Goal: Task Accomplishment & Management: Use online tool/utility

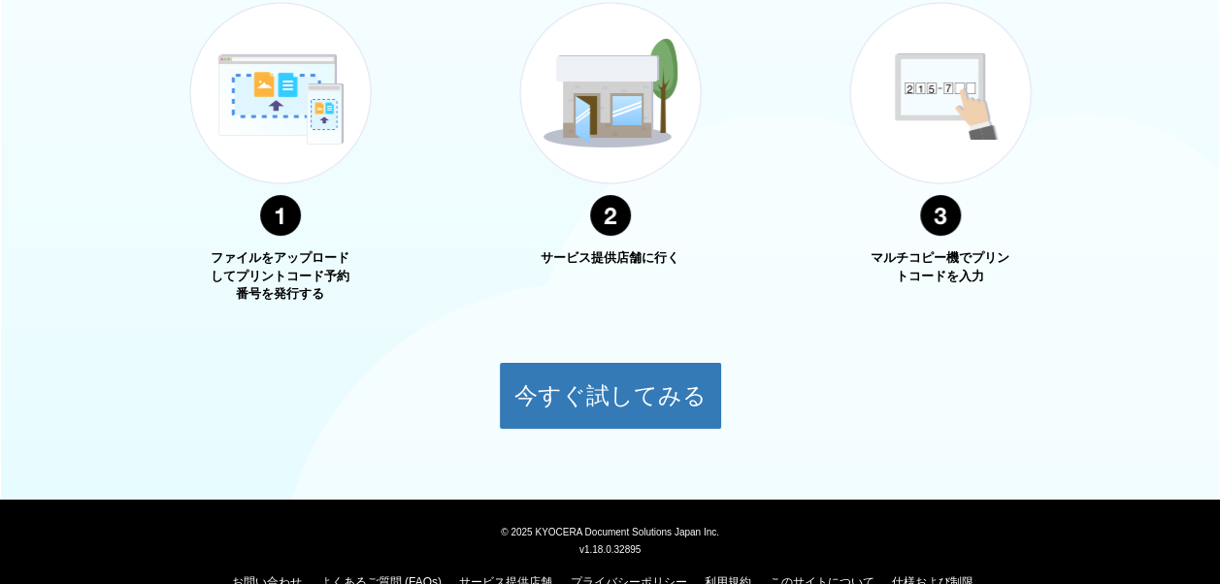
scroll to position [776, 0]
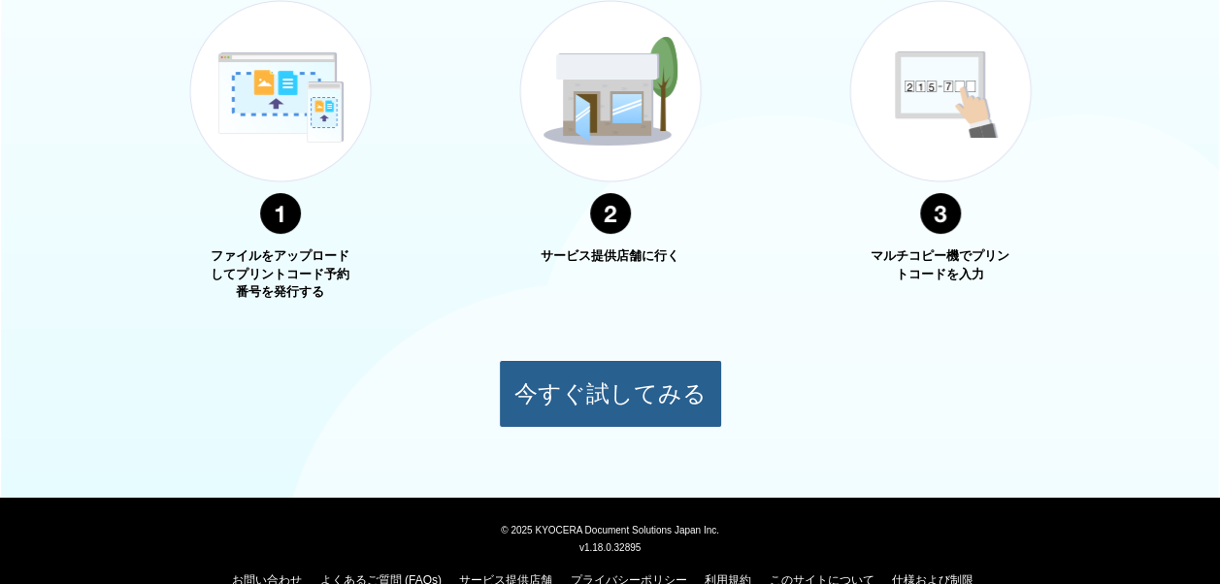
click at [598, 382] on button "今すぐ試してみる" at bounding box center [610, 394] width 223 height 68
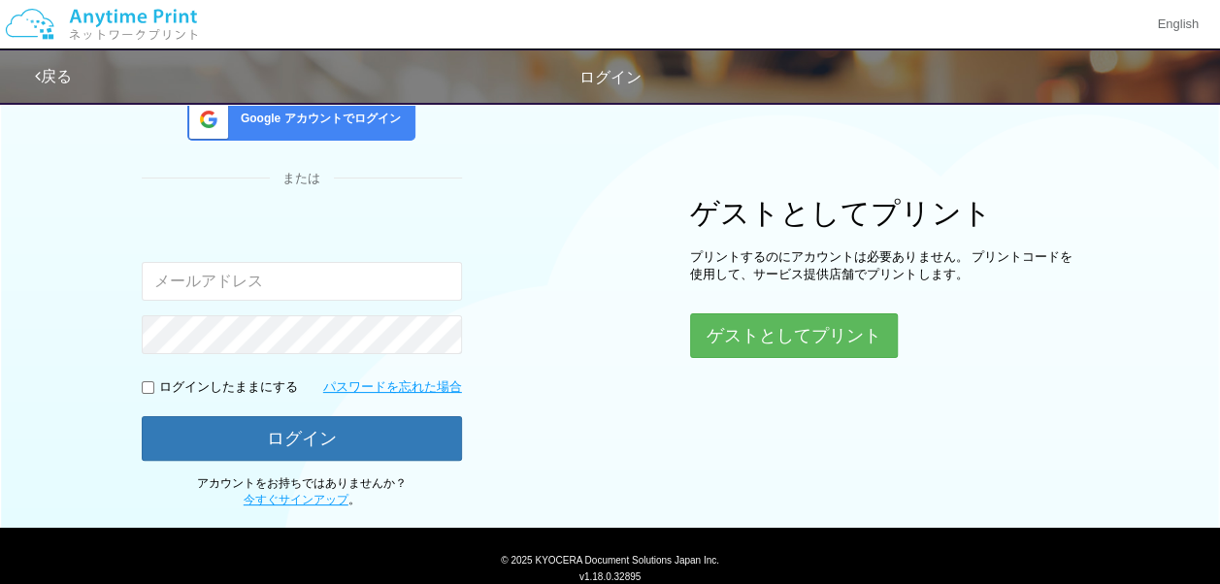
click at [393, 284] on input "email" at bounding box center [302, 281] width 320 height 39
type input "[EMAIL_ADDRESS][DOMAIN_NAME]"
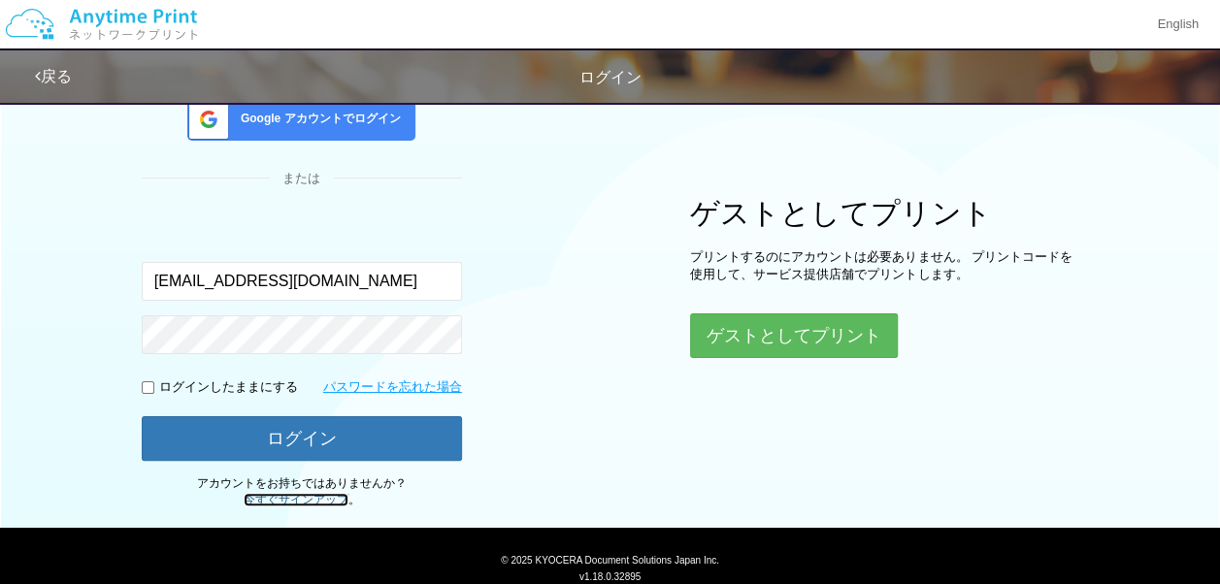
click at [303, 500] on link "今すぐサインアップ" at bounding box center [296, 500] width 105 height 14
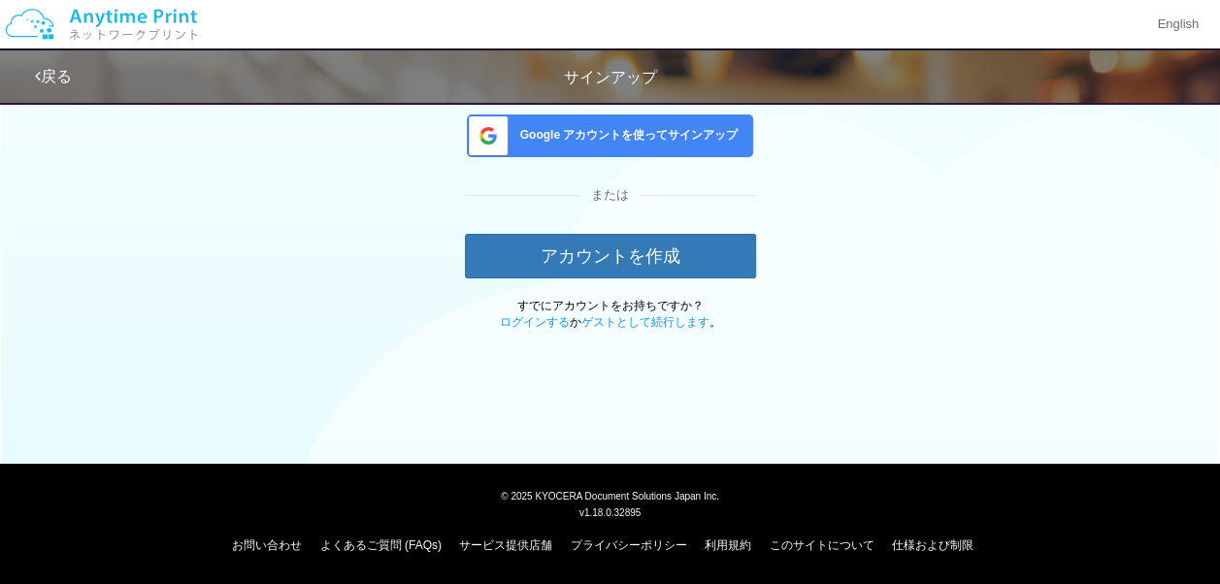
scroll to position [87, 0]
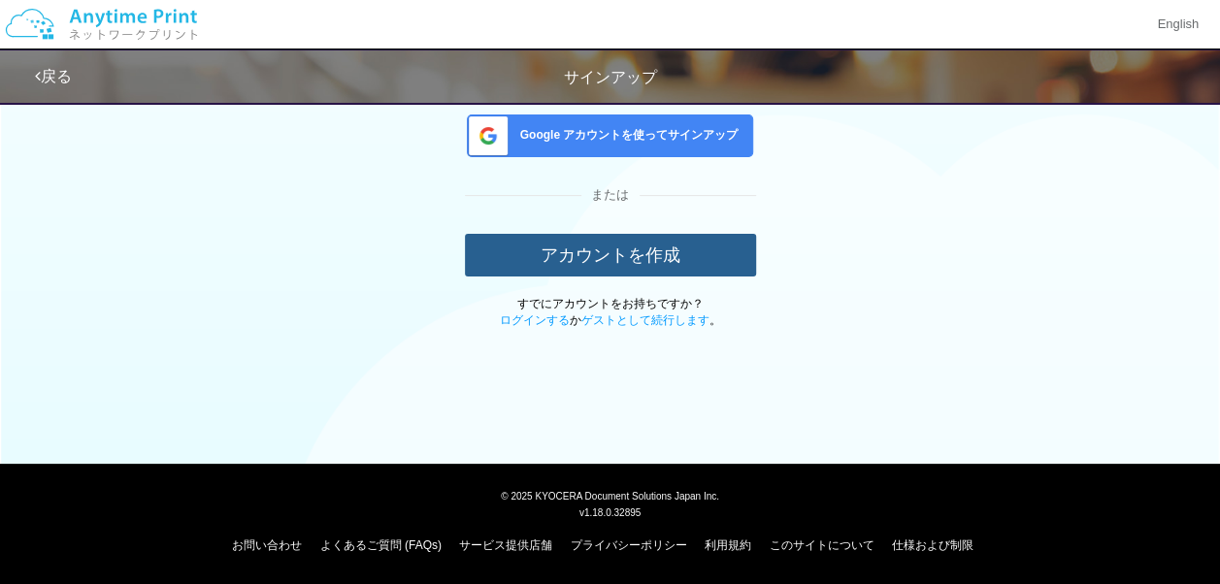
click at [599, 256] on button "アカウントを作成" at bounding box center [610, 255] width 291 height 43
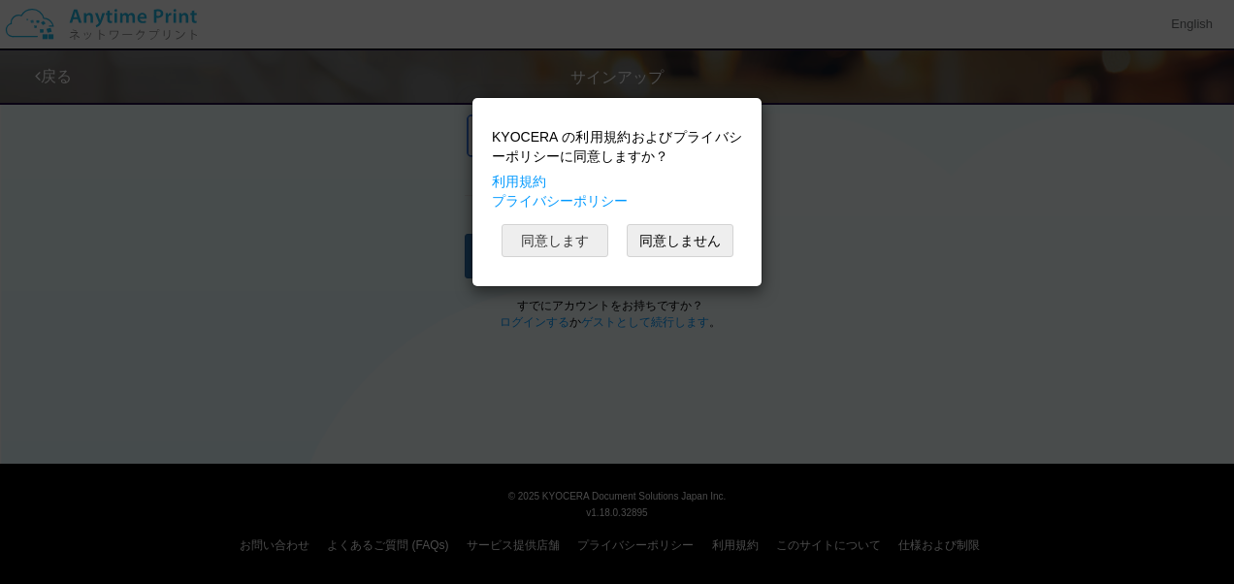
click at [587, 246] on button "同意します" at bounding box center [555, 240] width 107 height 33
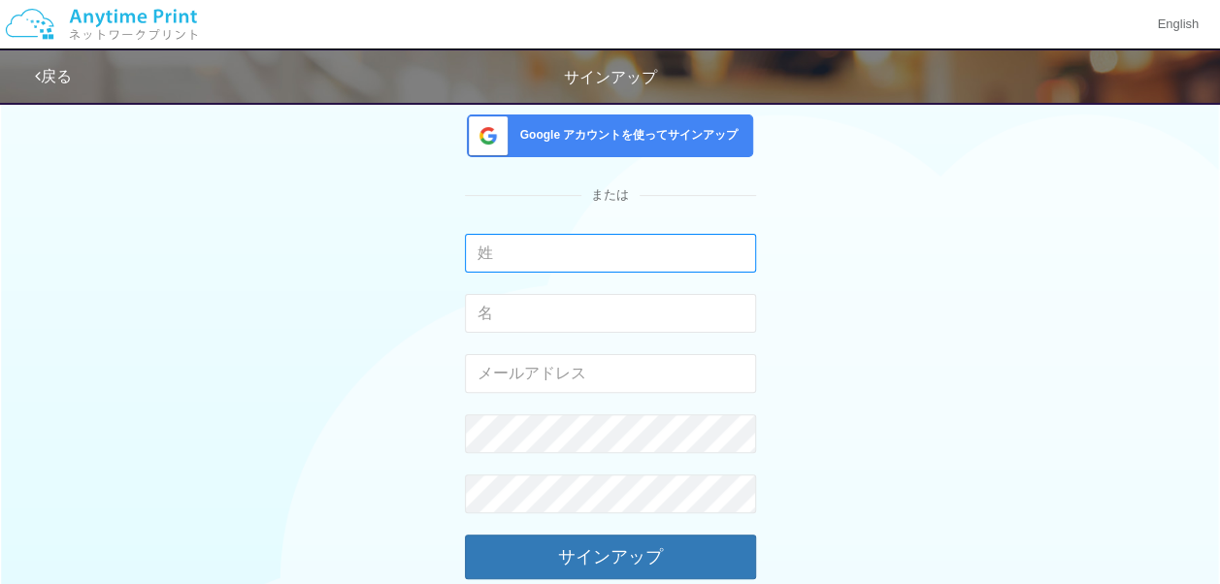
click at [587, 246] on input "text" at bounding box center [610, 253] width 291 height 39
click at [858, 270] on div "Google アカウントを使ってサインアップ または 入力できるのは文字のみです。 入力できるのは文字のみです。 有効なメールアドレスを入力してください。 こ…" at bounding box center [610, 338] width 1135 height 668
click at [649, 246] on input "text" at bounding box center [610, 253] width 291 height 39
type input "[PERSON_NAME]"
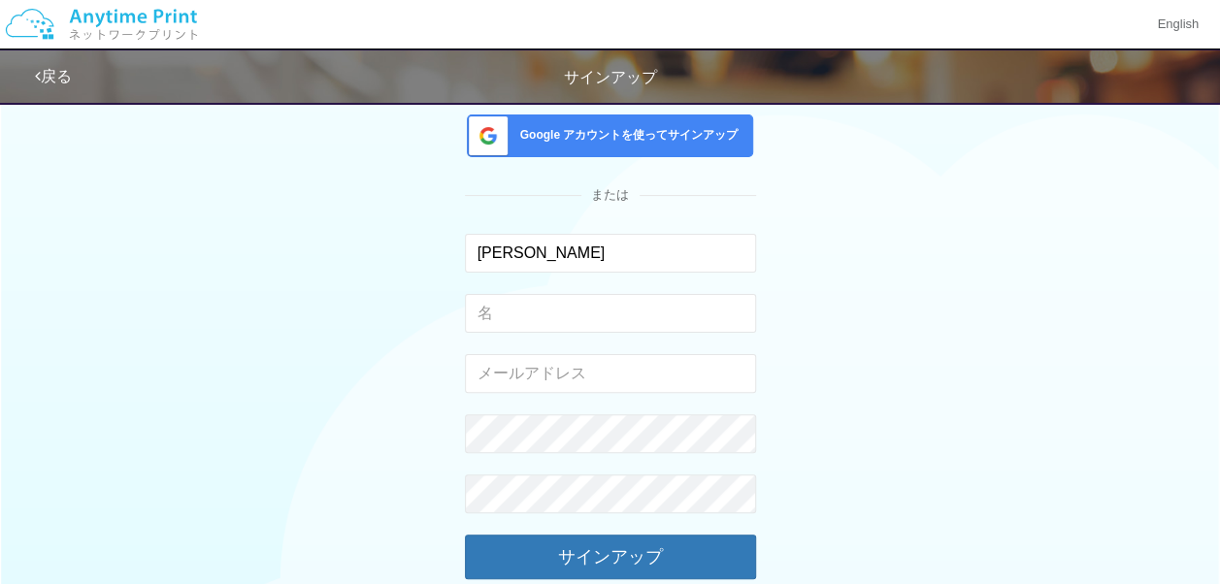
click at [995, 294] on div "Google アカウントを使ってサインアップ または [PERSON_NAME] 入力できるのは文字のみです。 入力できるのは文字のみです。 有効なメールアド…" at bounding box center [610, 338] width 1135 height 668
click at [668, 313] on input "text" at bounding box center [610, 313] width 291 height 39
type input "信則"
click at [932, 375] on div "Google アカウントを使ってサインアップ または [PERSON_NAME] 入力できるのは文字のみです。 信則 入力できるのは文字のみです。 有効なメー…" at bounding box center [610, 338] width 1135 height 668
click at [613, 373] on input "email" at bounding box center [610, 373] width 291 height 39
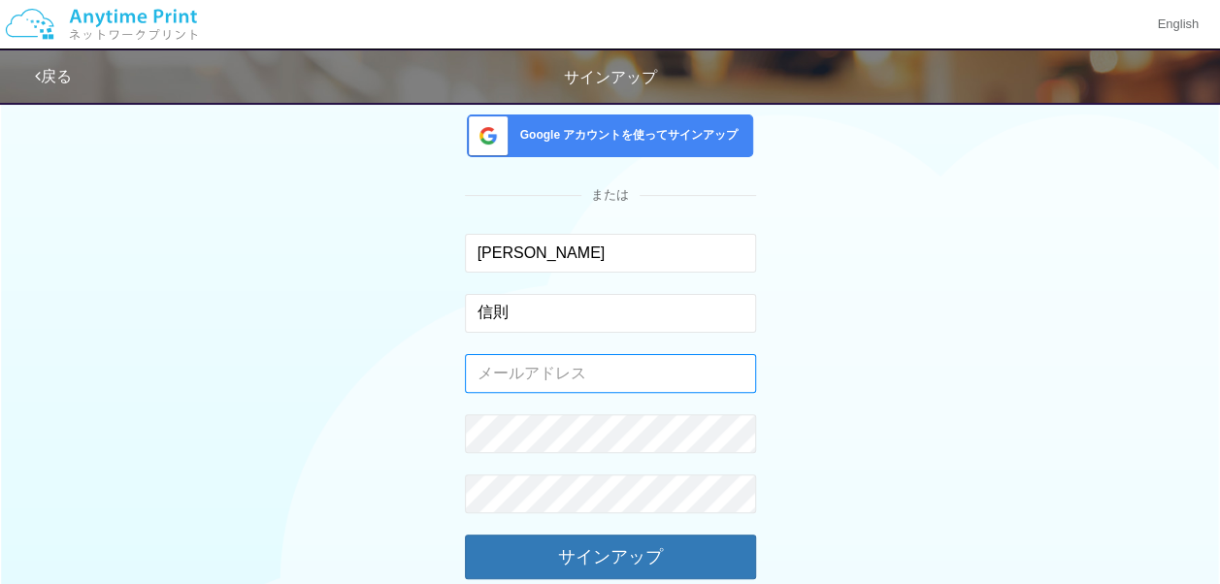
type input "[EMAIL_ADDRESS][DOMAIN_NAME]"
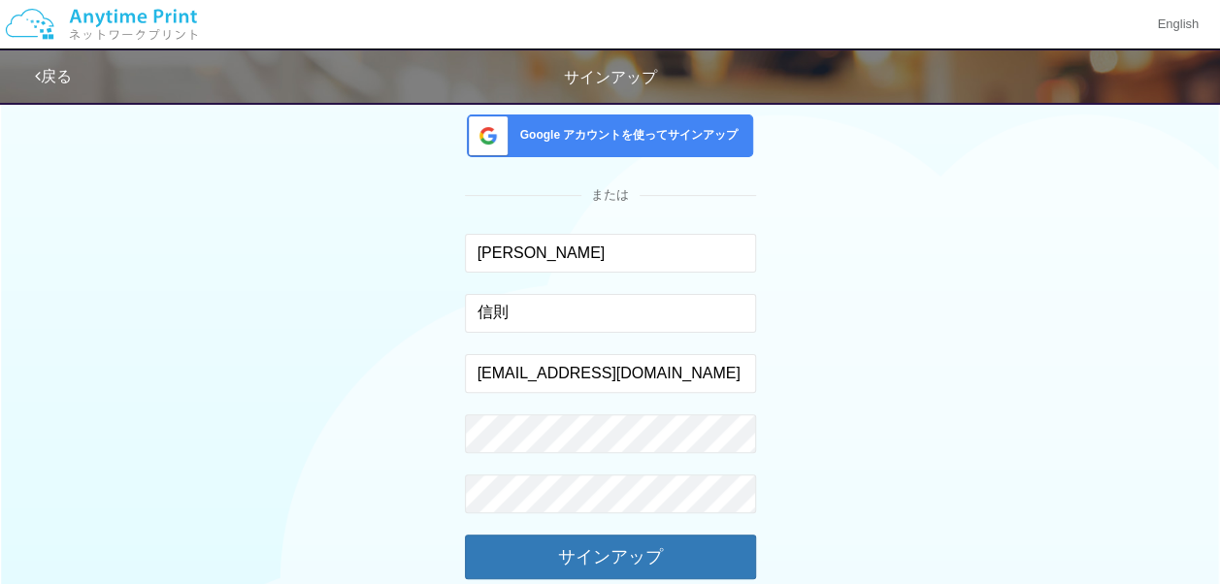
click at [892, 409] on div "Google アカウントを使ってサインアップ または [PERSON_NAME] 入力できるのは文字のみです。 信則 入力できるのは文字のみです。 [EMAI…" at bounding box center [610, 338] width 1135 height 668
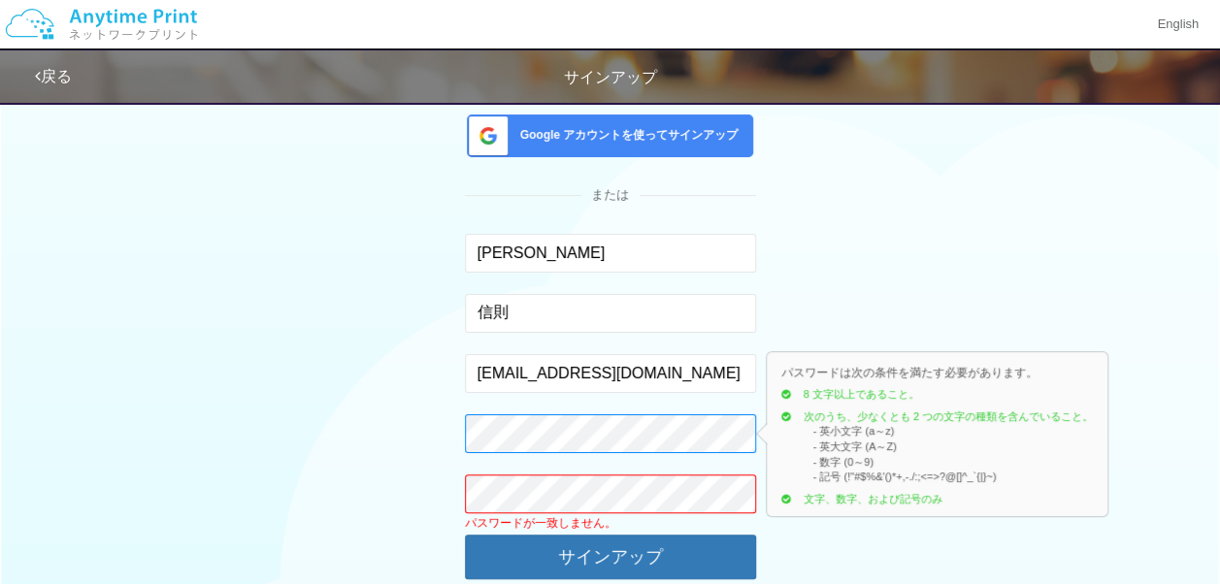
click at [421, 440] on div "Google アカウントを使ってサインアップ または [PERSON_NAME] 入力できるのは文字のみです。 信則 入力できるのは文字のみです。 [EMAI…" at bounding box center [610, 338] width 1135 height 668
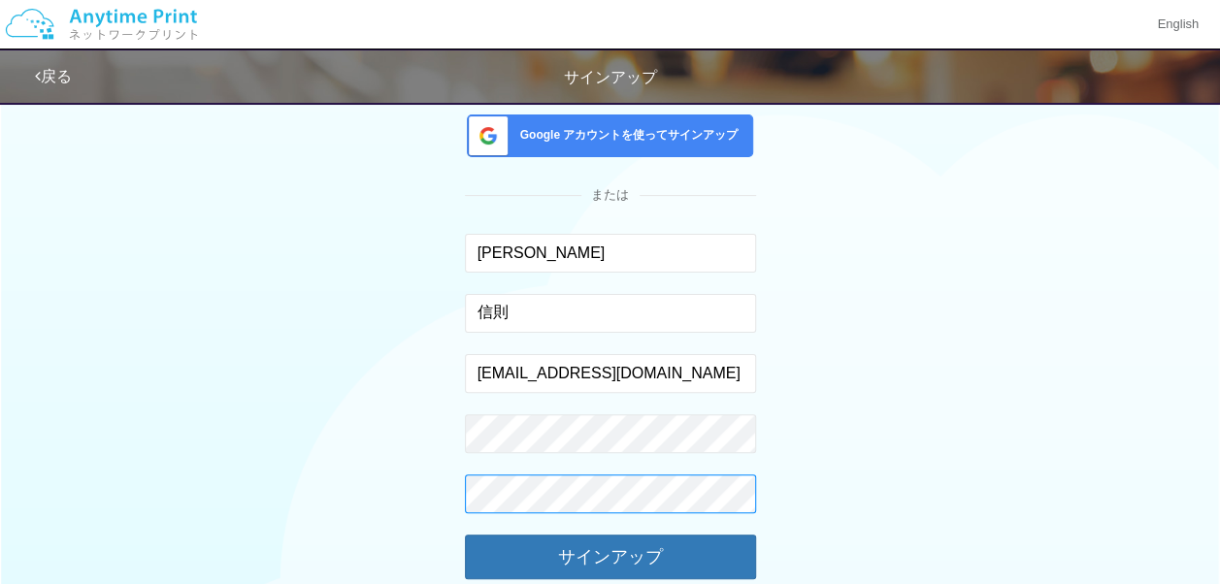
click at [437, 493] on div "Google アカウントを使ってサインアップ または [PERSON_NAME] 入力できるのは文字のみです。 信則 入力できるのは文字のみです。 [EMAI…" at bounding box center [610, 338] width 1135 height 668
click at [893, 465] on div "Google アカウントを使ってサインアップ または [PERSON_NAME] 入力できるのは文字のみです。 信則 入力できるのは文字のみです。 [EMAI…" at bounding box center [610, 338] width 1135 height 668
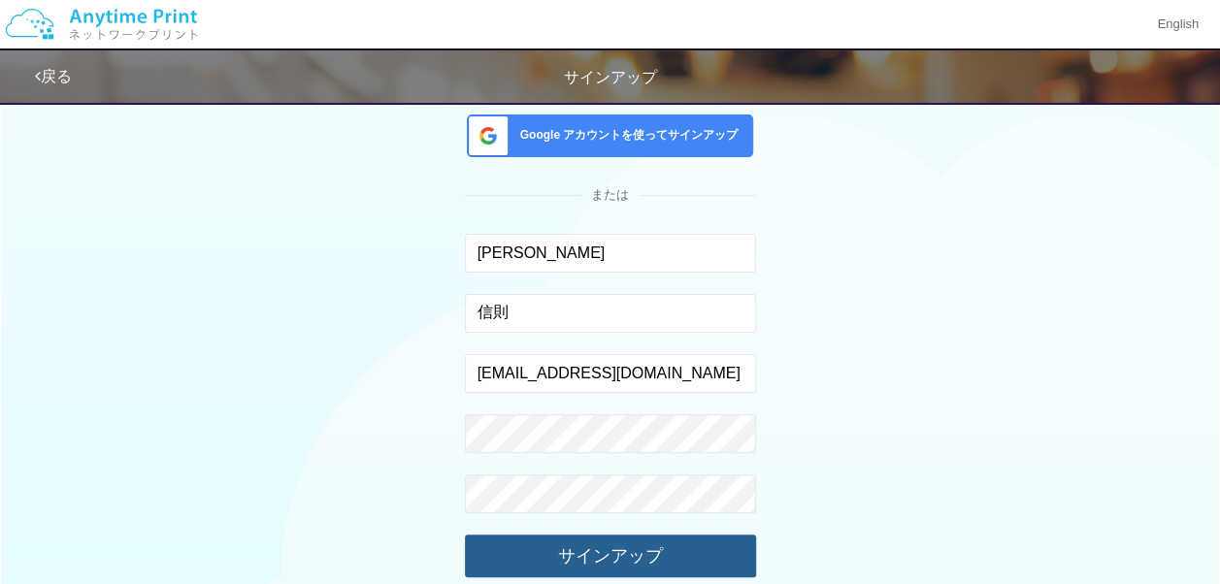
click at [701, 548] on button "サインアップ" at bounding box center [610, 556] width 291 height 43
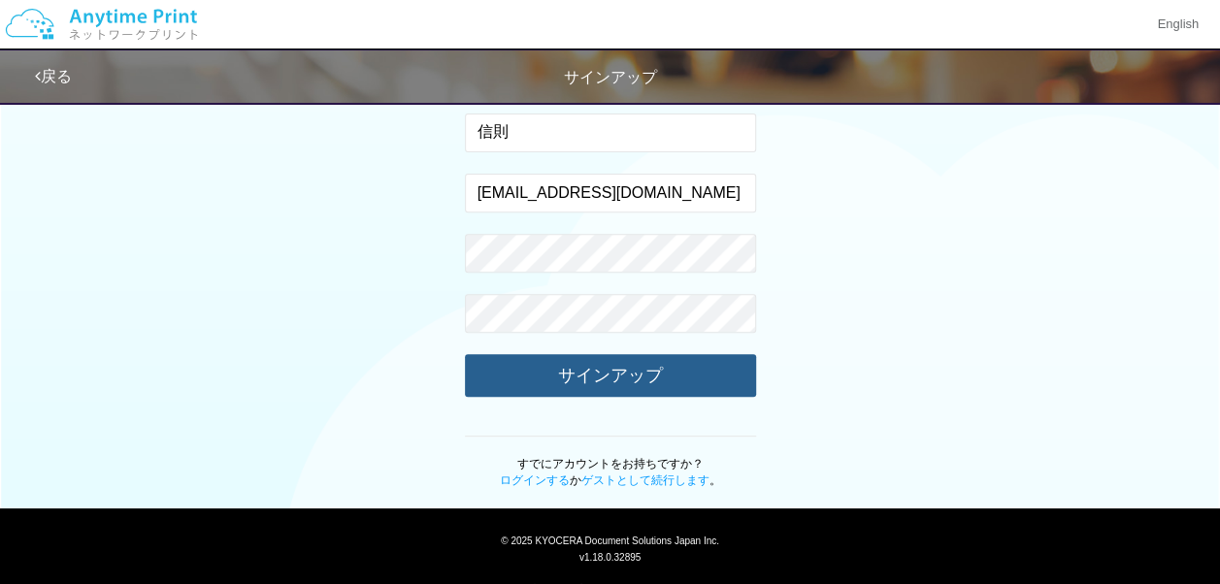
scroll to position [281, 0]
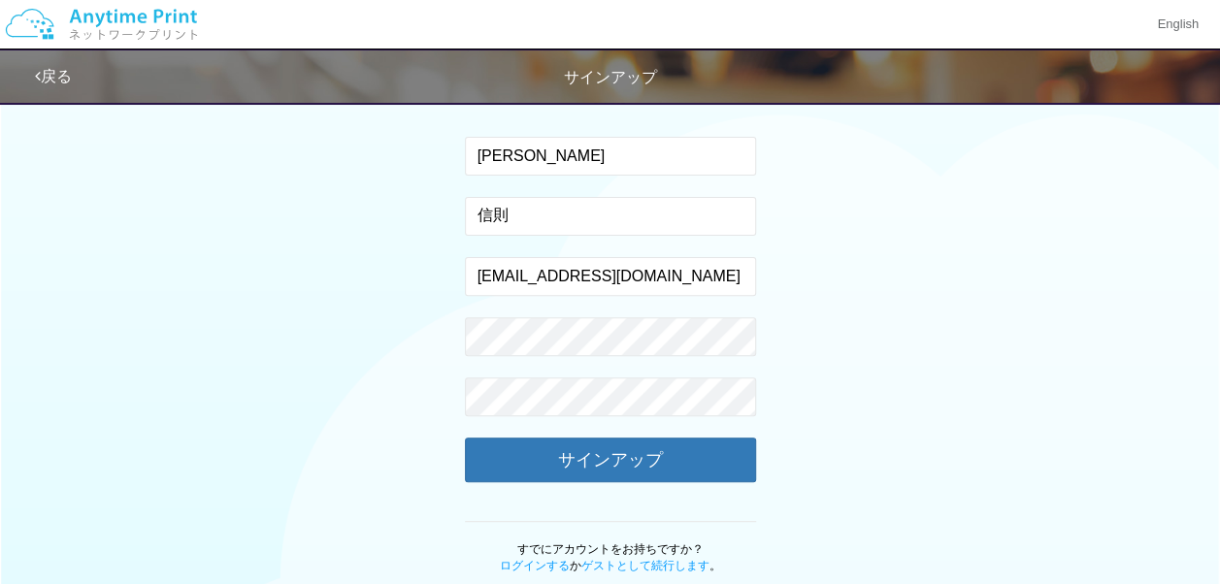
scroll to position [87, 0]
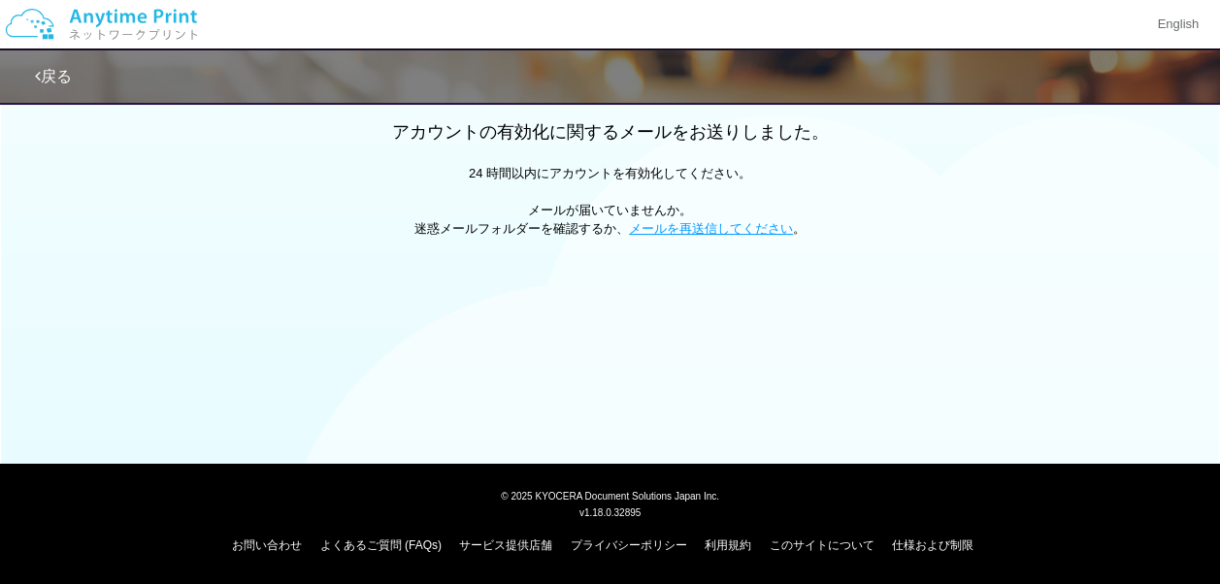
click at [83, 6] on img at bounding box center [101, 24] width 207 height 68
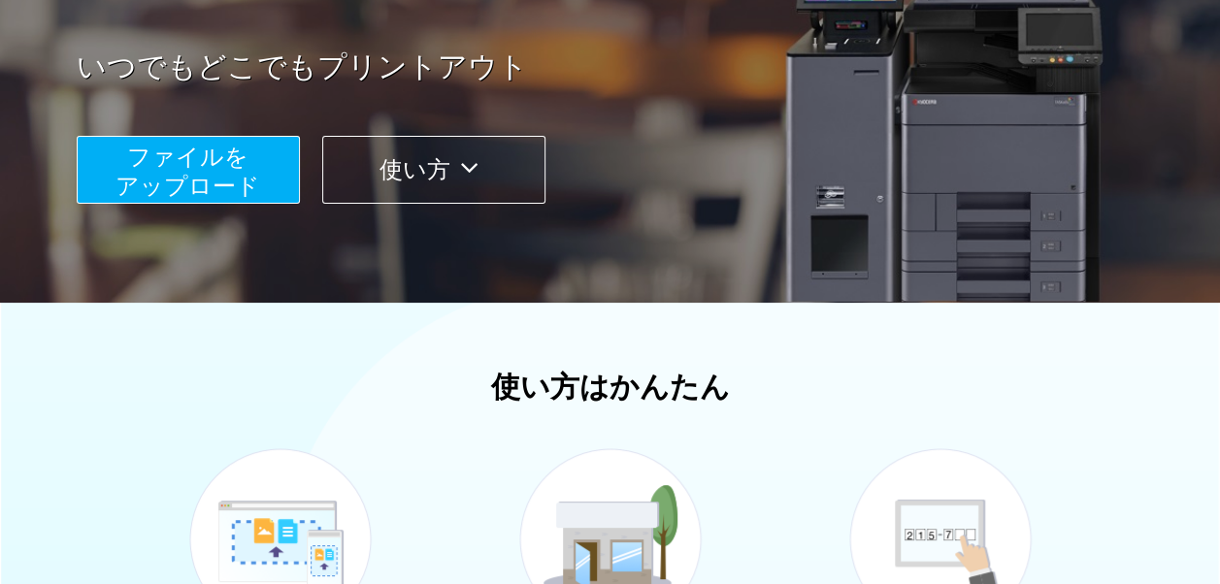
scroll to position [326, 0]
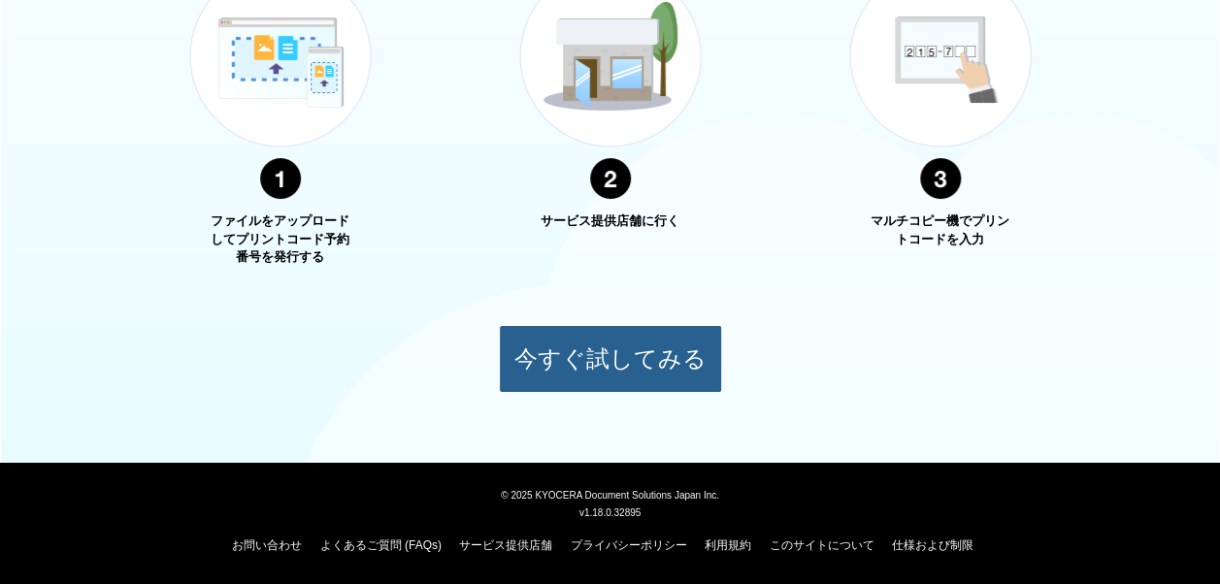
click at [597, 330] on button "今すぐ試してみる" at bounding box center [610, 359] width 223 height 68
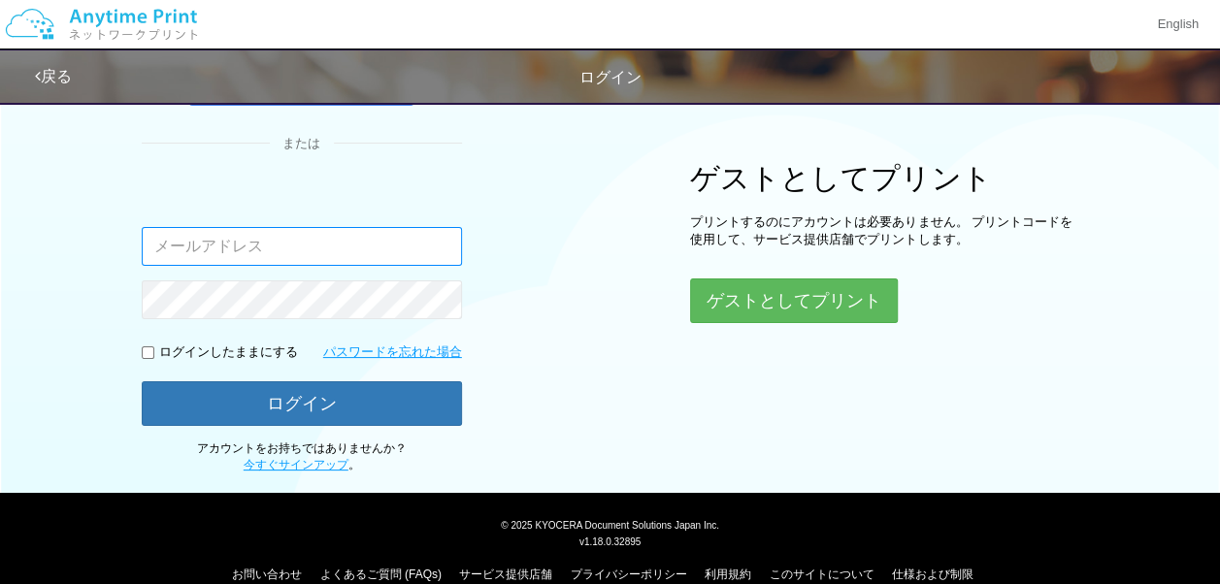
click at [344, 242] on input "email" at bounding box center [302, 246] width 320 height 39
type input "[EMAIL_ADDRESS][DOMAIN_NAME]"
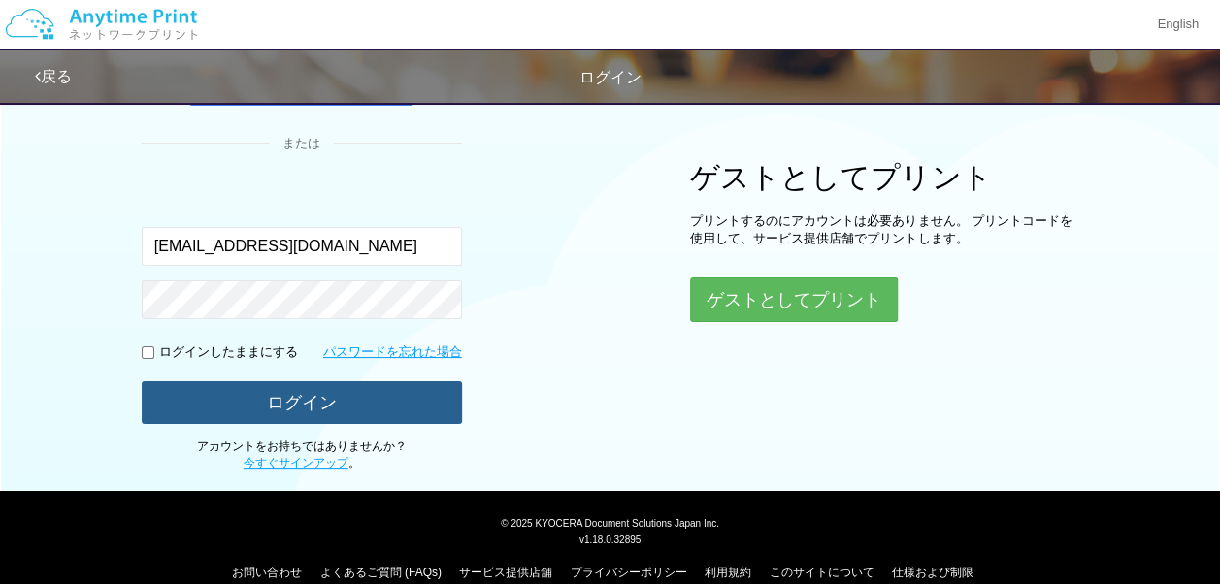
click at [294, 394] on button "ログイン" at bounding box center [302, 402] width 320 height 43
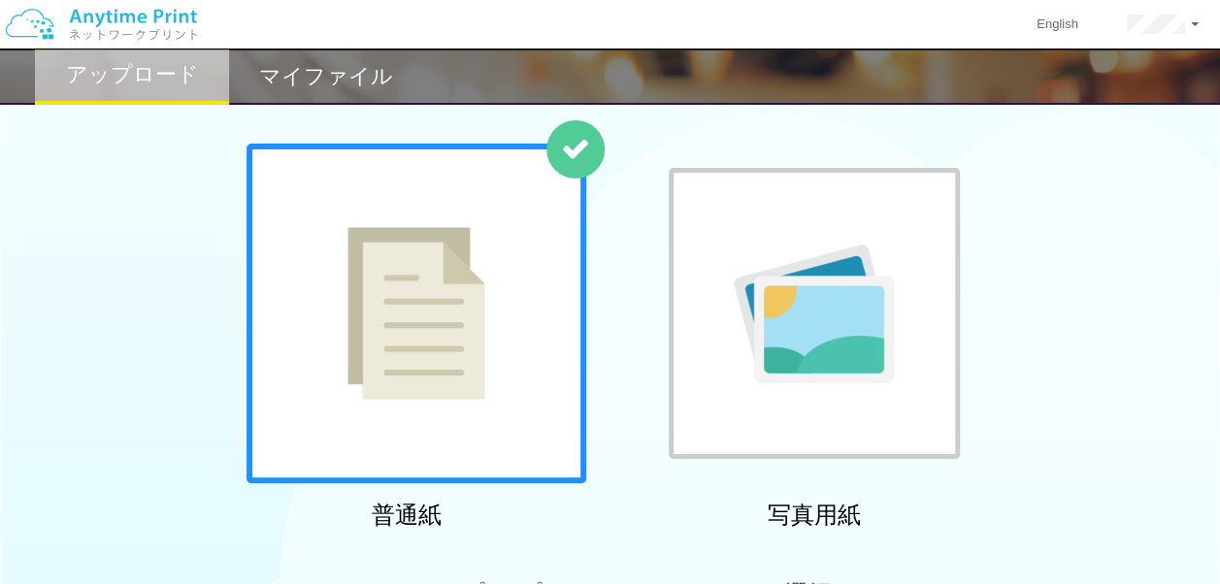
scroll to position [202, 0]
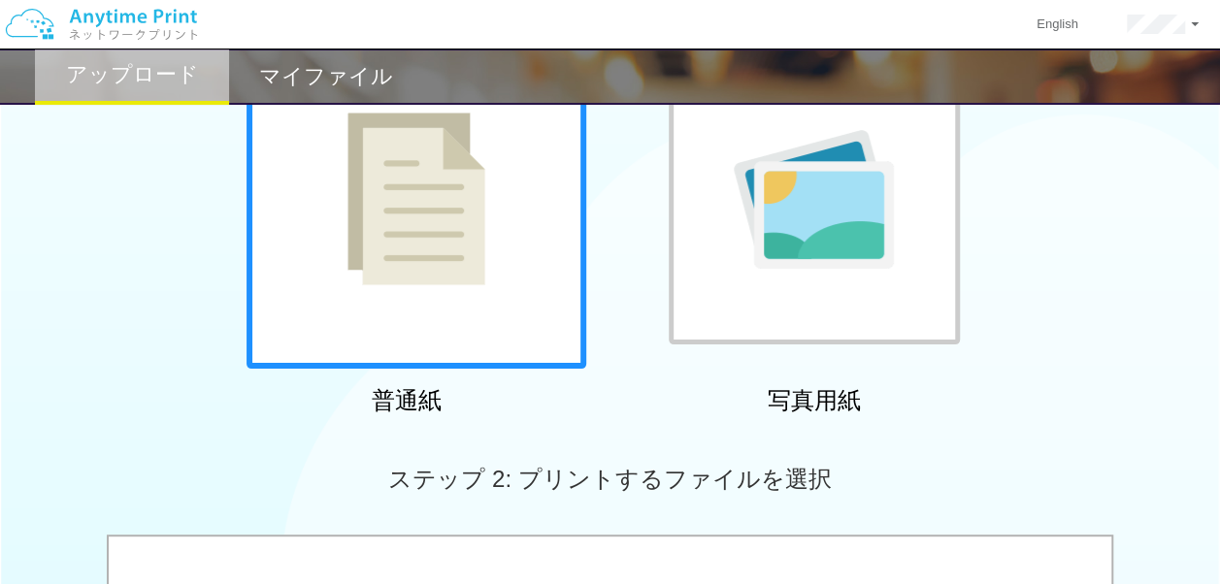
click at [489, 309] on div at bounding box center [416, 199] width 340 height 340
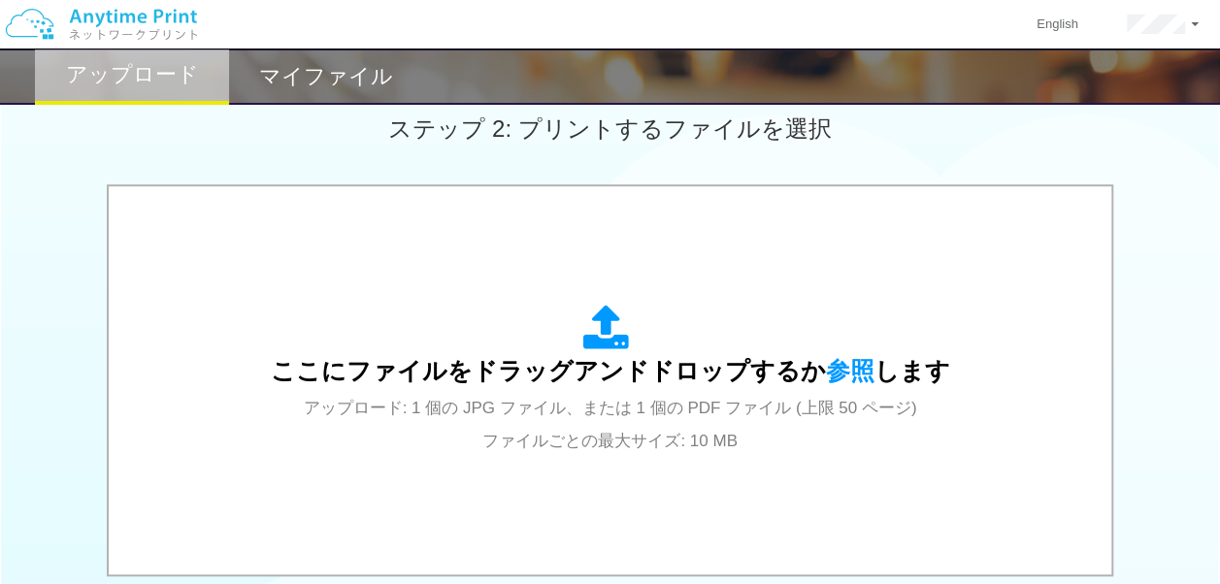
scroll to position [582, 0]
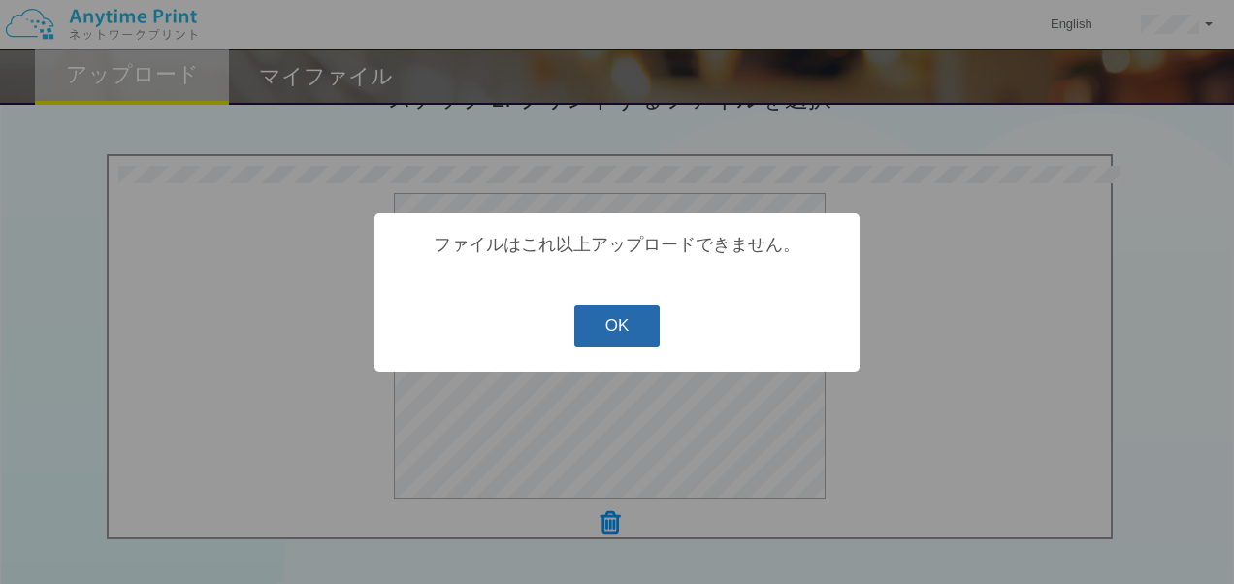
click at [625, 332] on button "OK" at bounding box center [617, 326] width 86 height 43
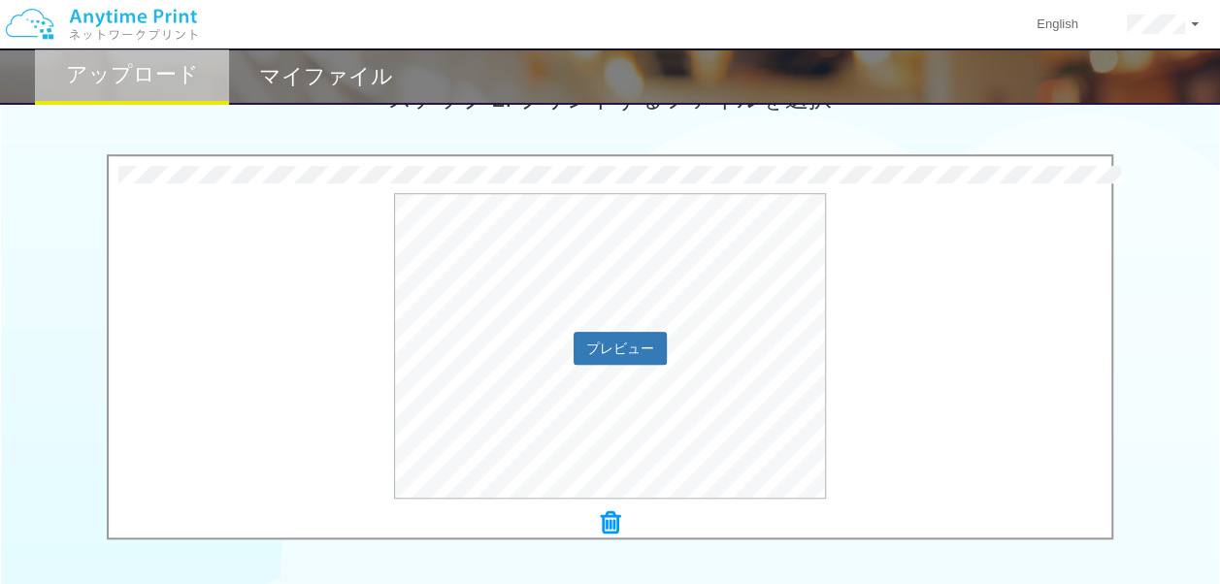
click at [866, 378] on div "プレビュー" at bounding box center [610, 346] width 1002 height 306
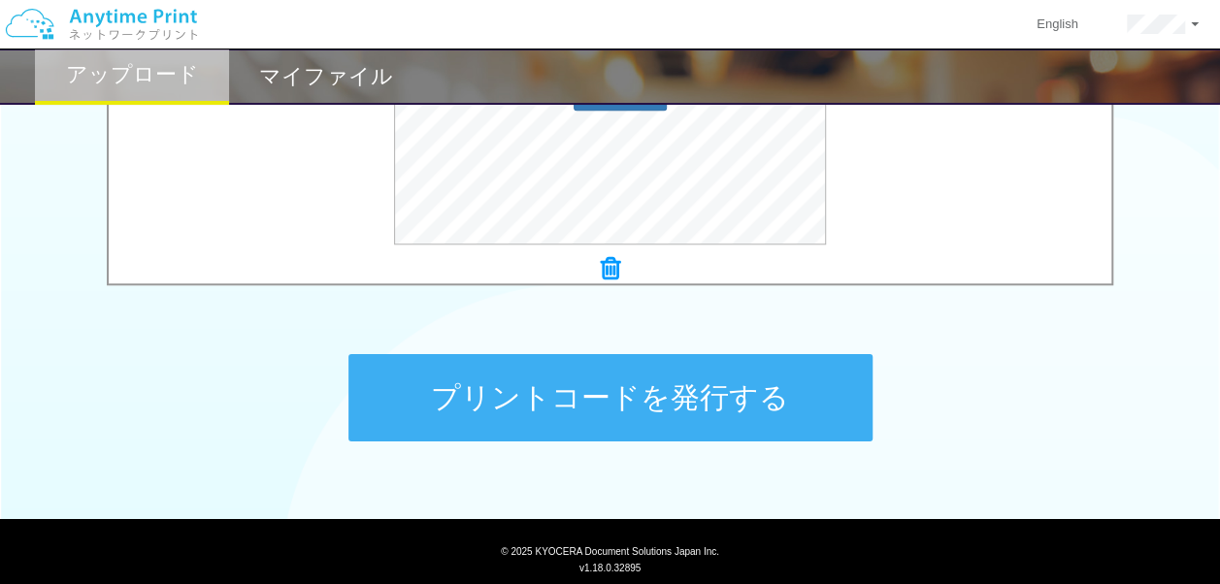
scroll to position [891, 0]
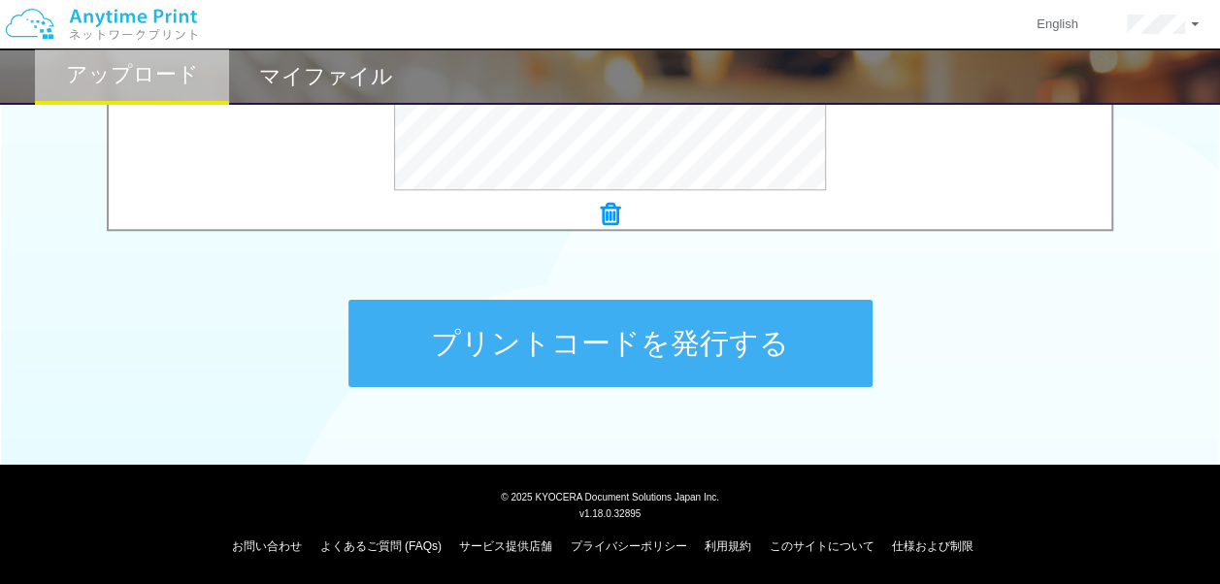
click at [711, 347] on button "プリントコードを発行する" at bounding box center [610, 343] width 524 height 87
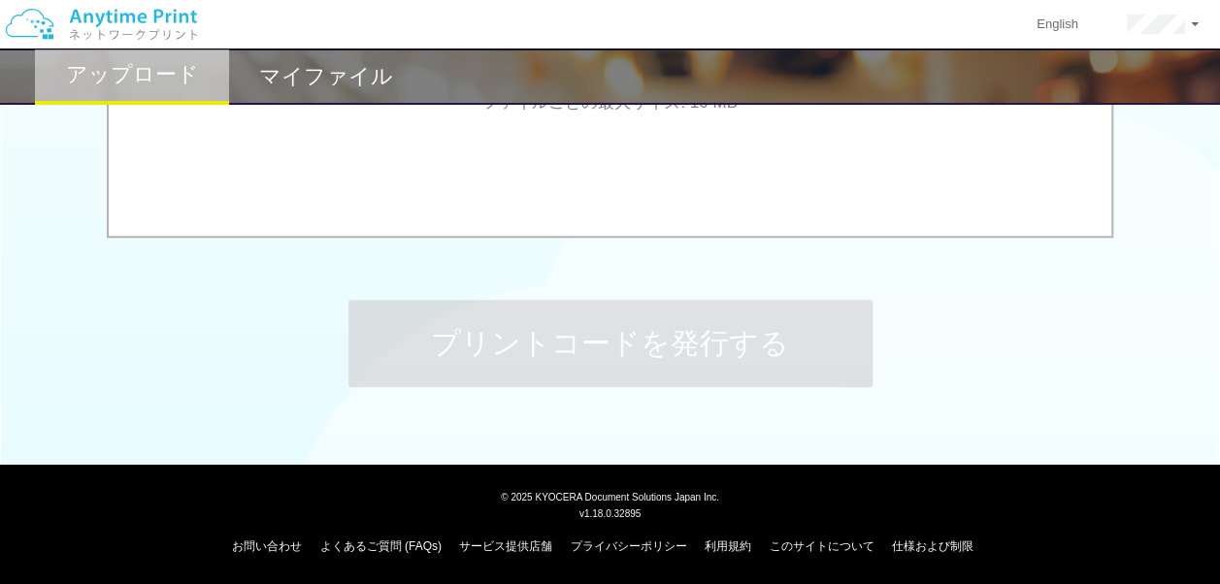
scroll to position [0, 0]
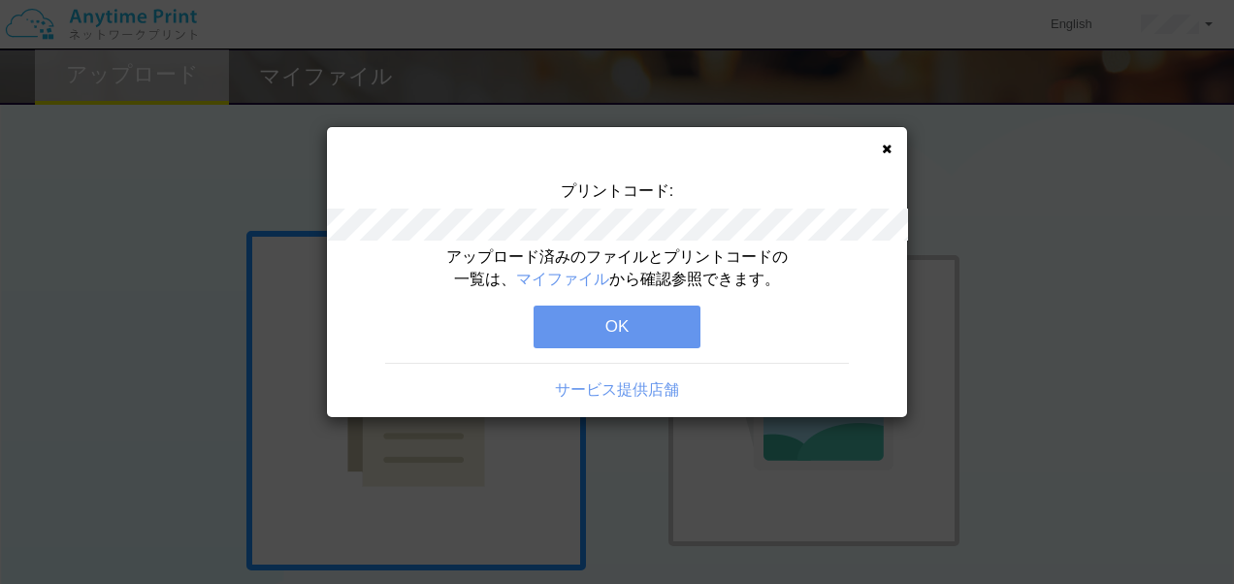
click at [669, 335] on button "OK" at bounding box center [617, 327] width 167 height 43
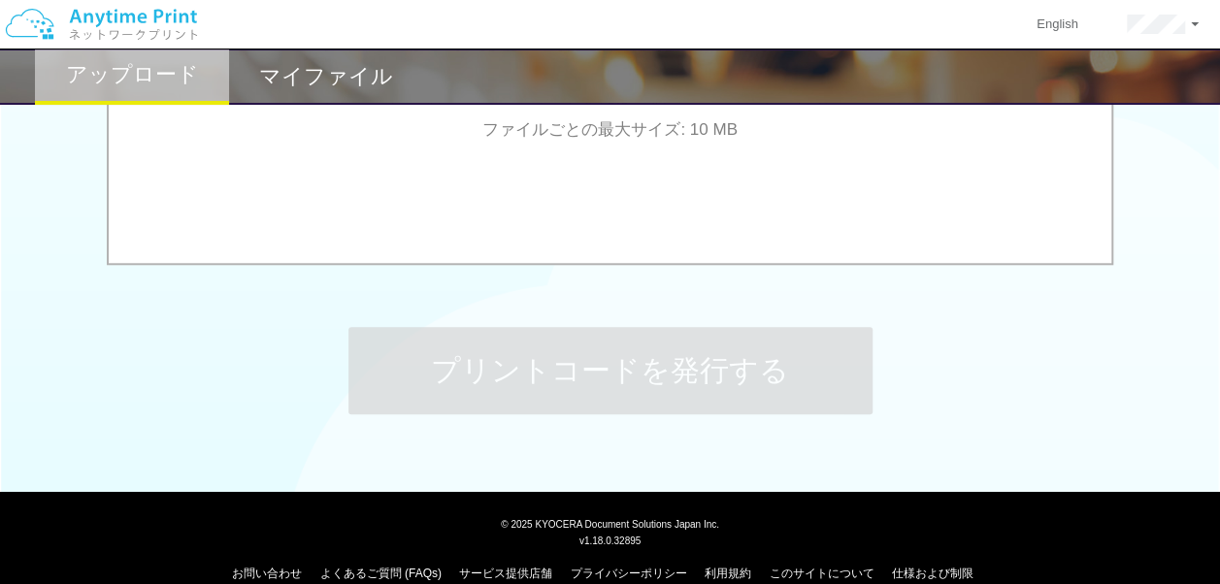
scroll to position [873, 0]
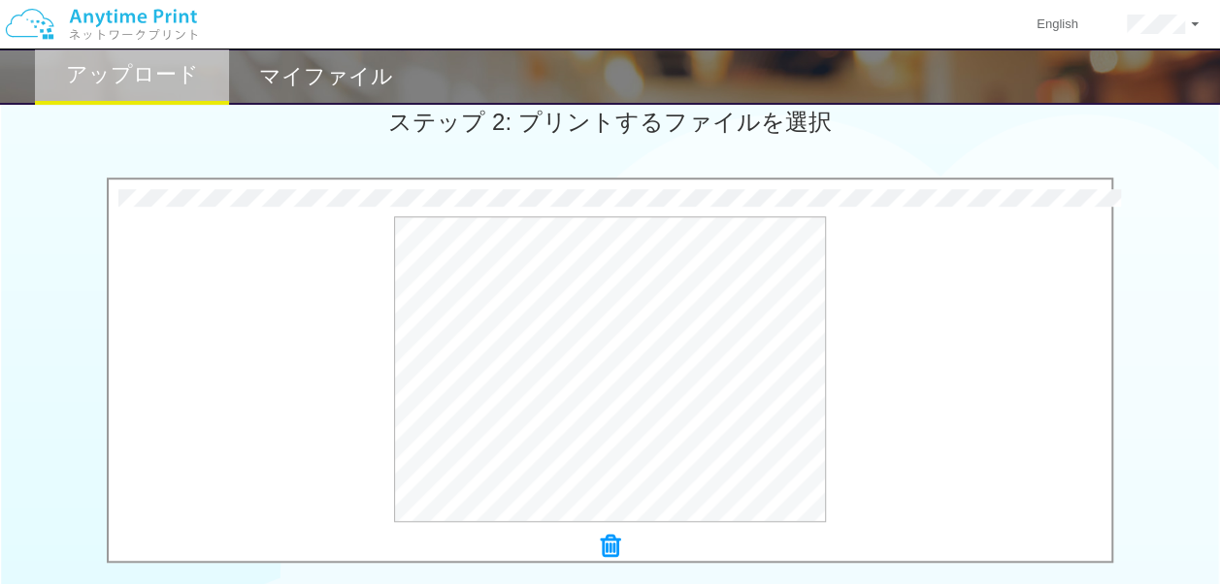
scroll to position [675, 0]
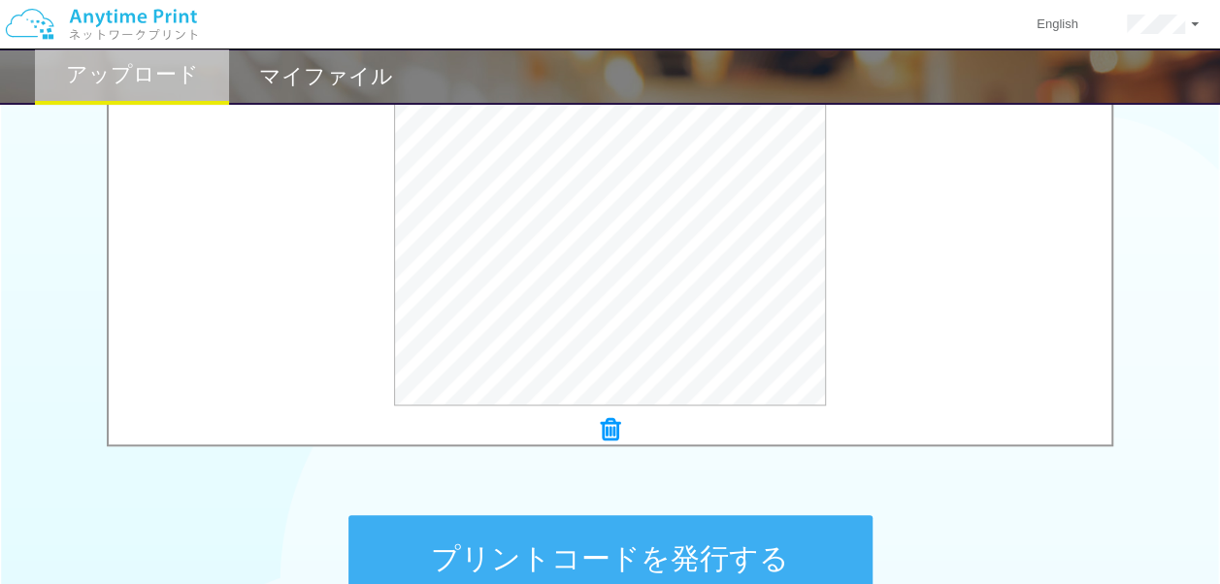
click at [615, 559] on button "プリントコードを発行する" at bounding box center [610, 558] width 524 height 87
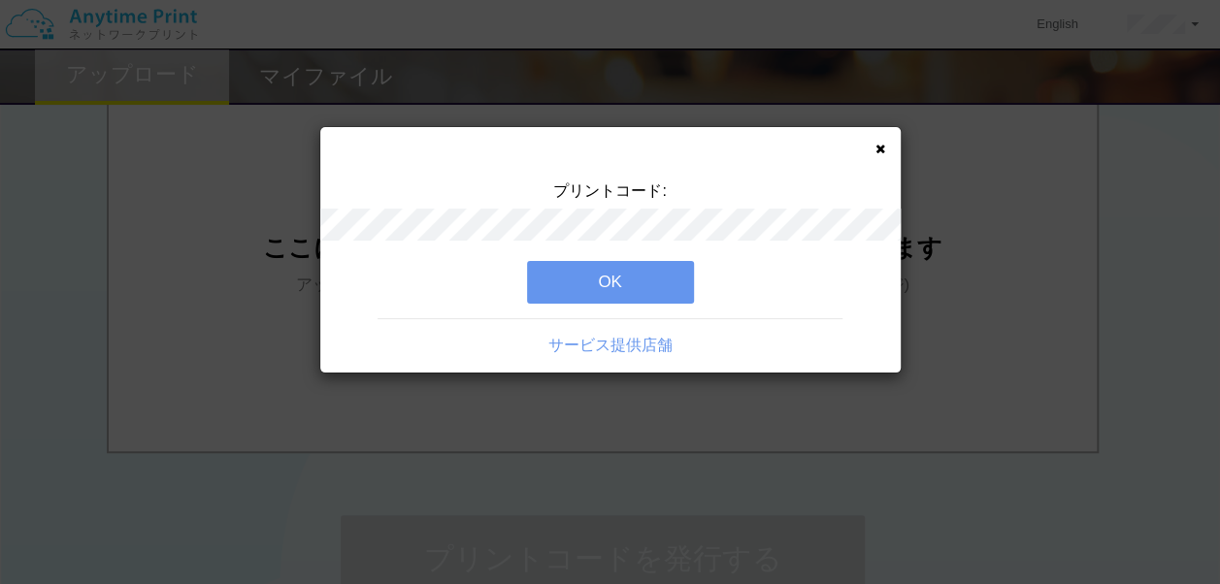
scroll to position [0, 0]
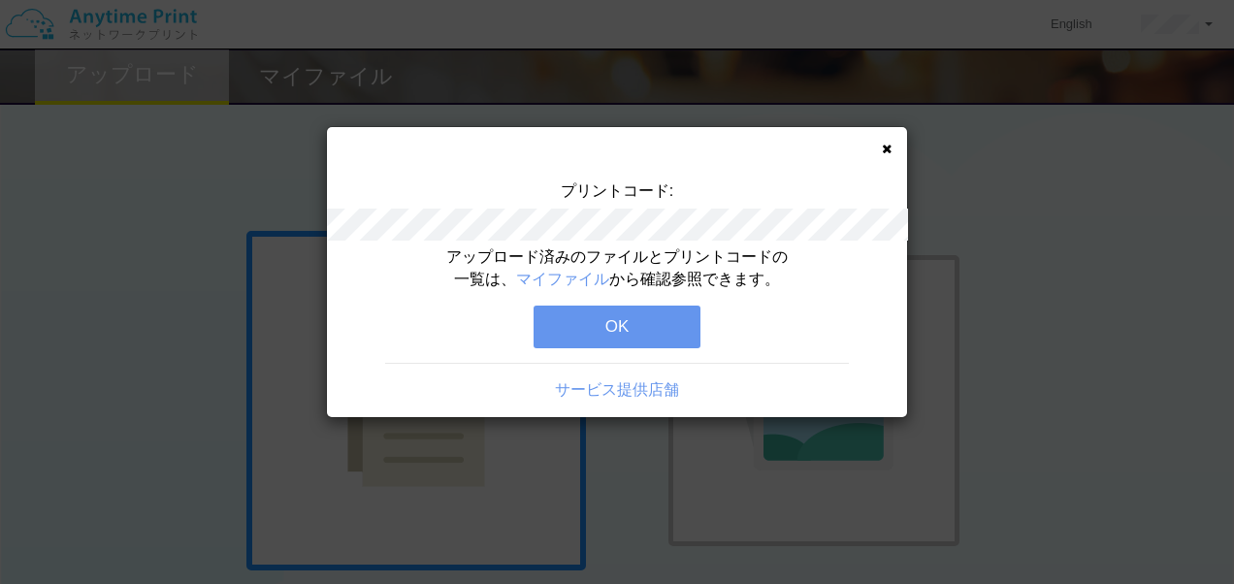
click at [648, 327] on button "OK" at bounding box center [617, 327] width 167 height 43
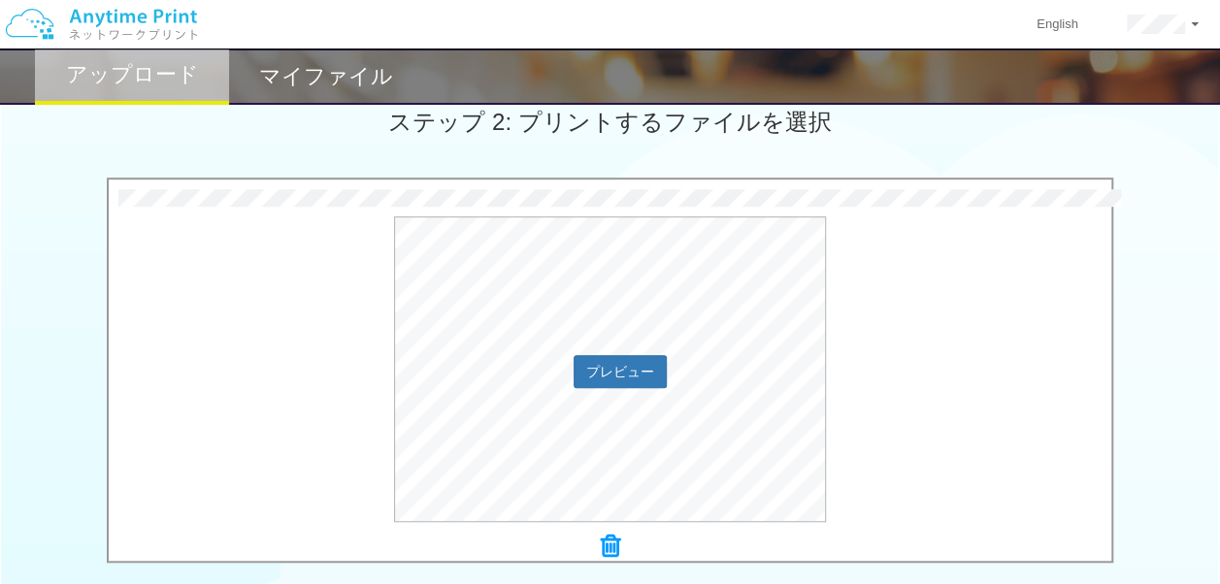
scroll to position [776, 0]
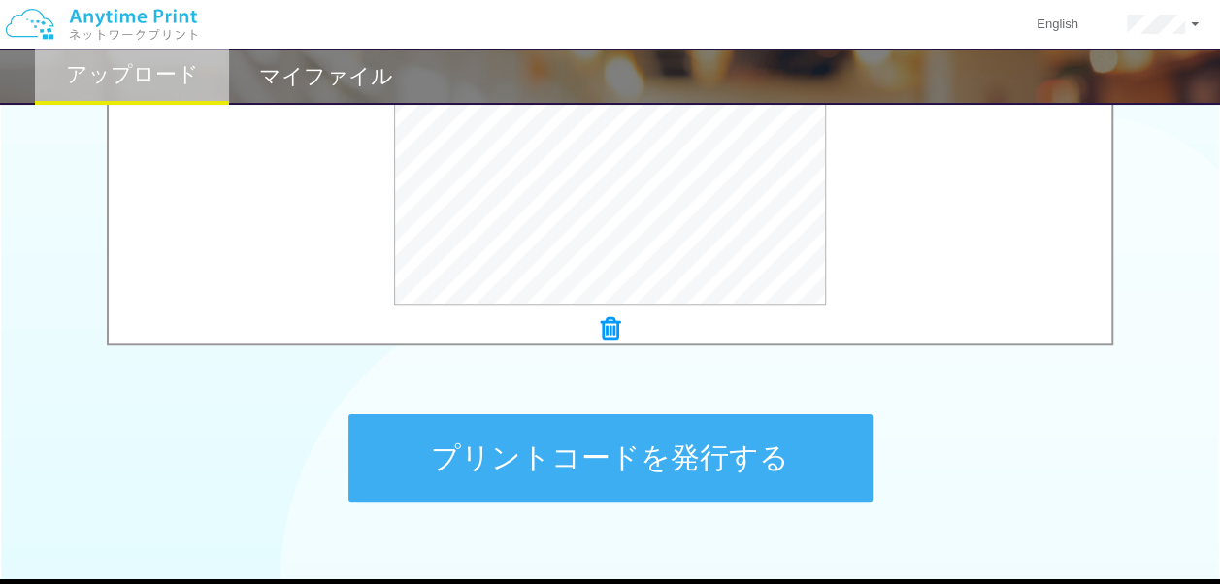
click at [585, 468] on button "プリントコードを発行する" at bounding box center [610, 457] width 524 height 87
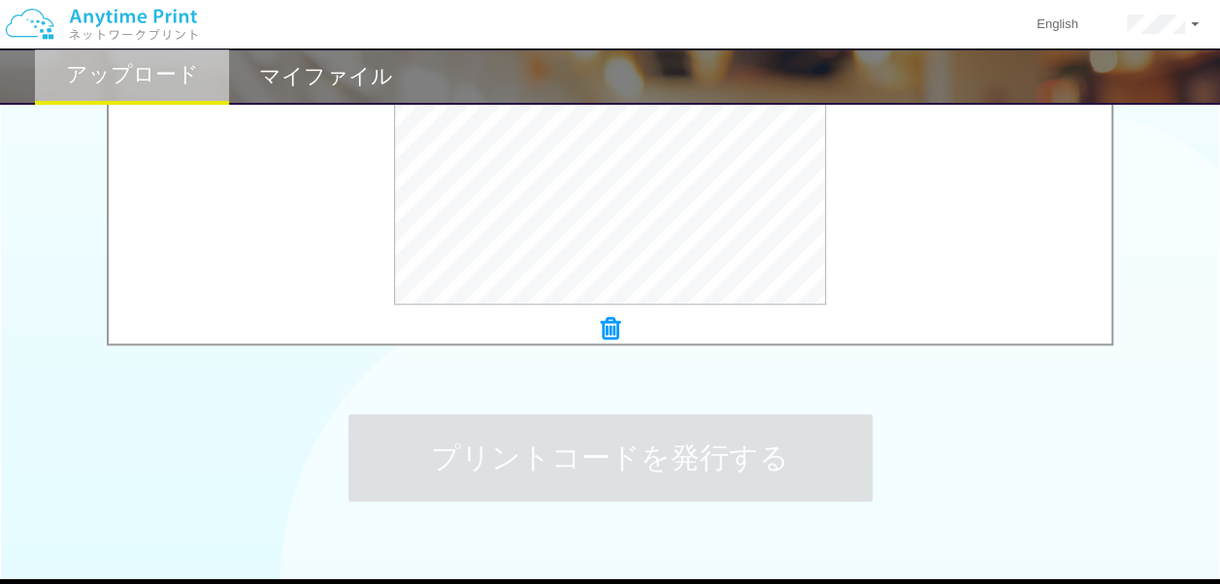
scroll to position [0, 0]
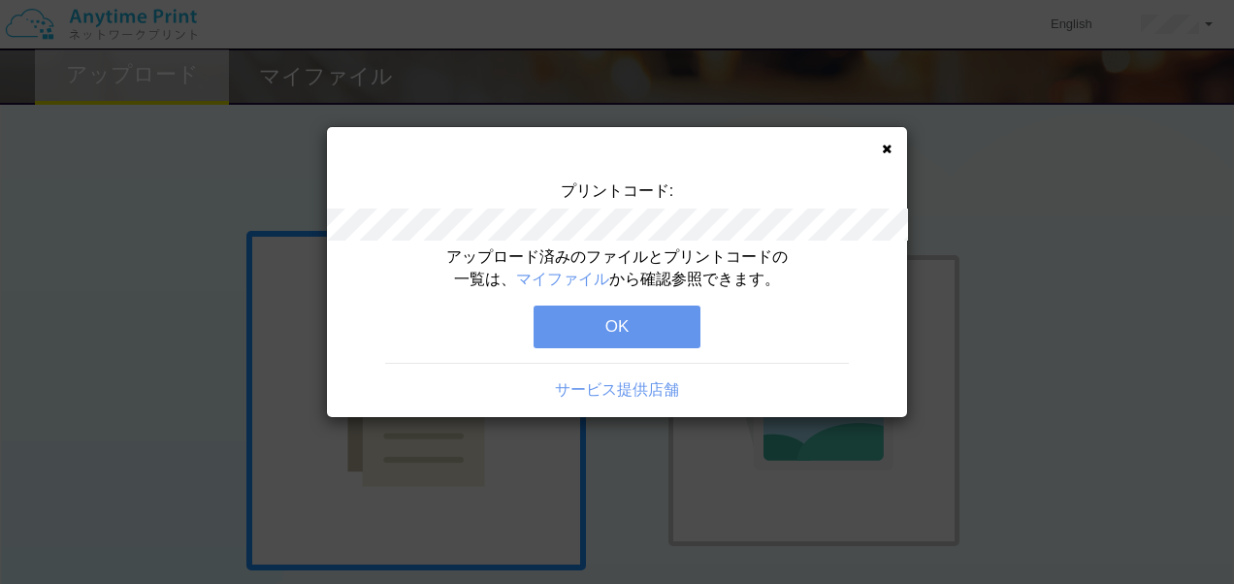
click at [617, 338] on button "OK" at bounding box center [617, 327] width 167 height 43
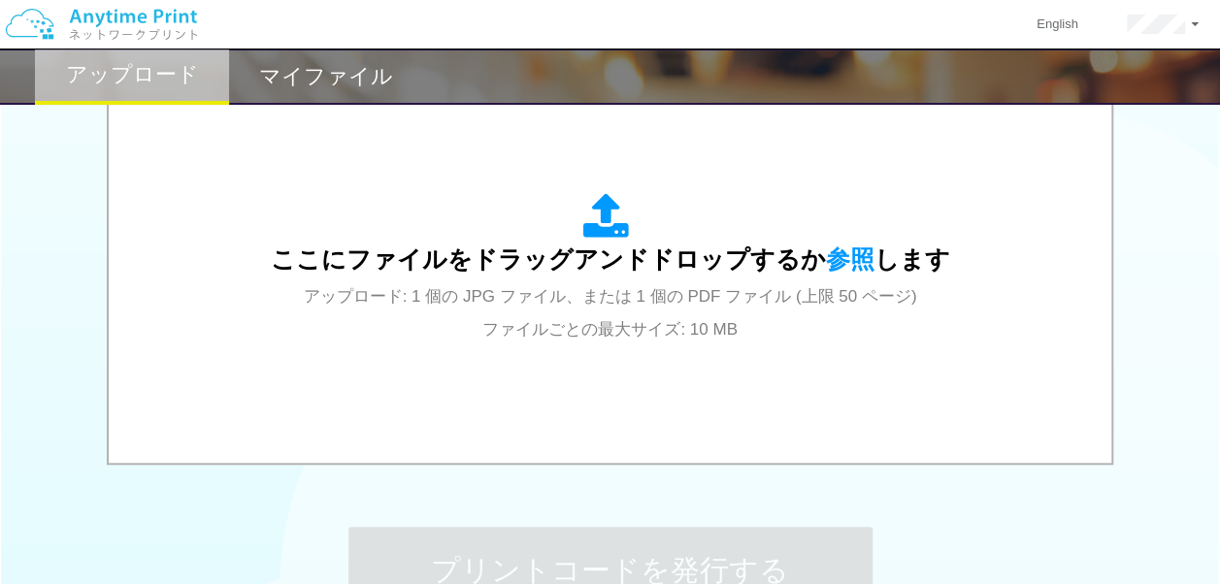
scroll to position [679, 0]
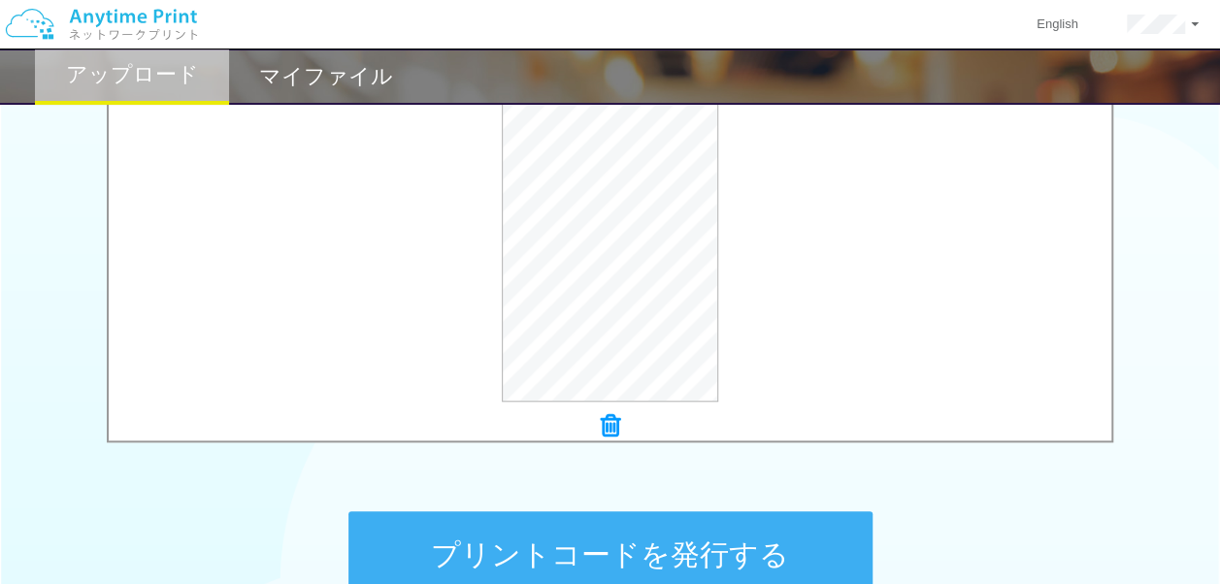
click at [545, 549] on button "プリントコードを発行する" at bounding box center [610, 554] width 524 height 87
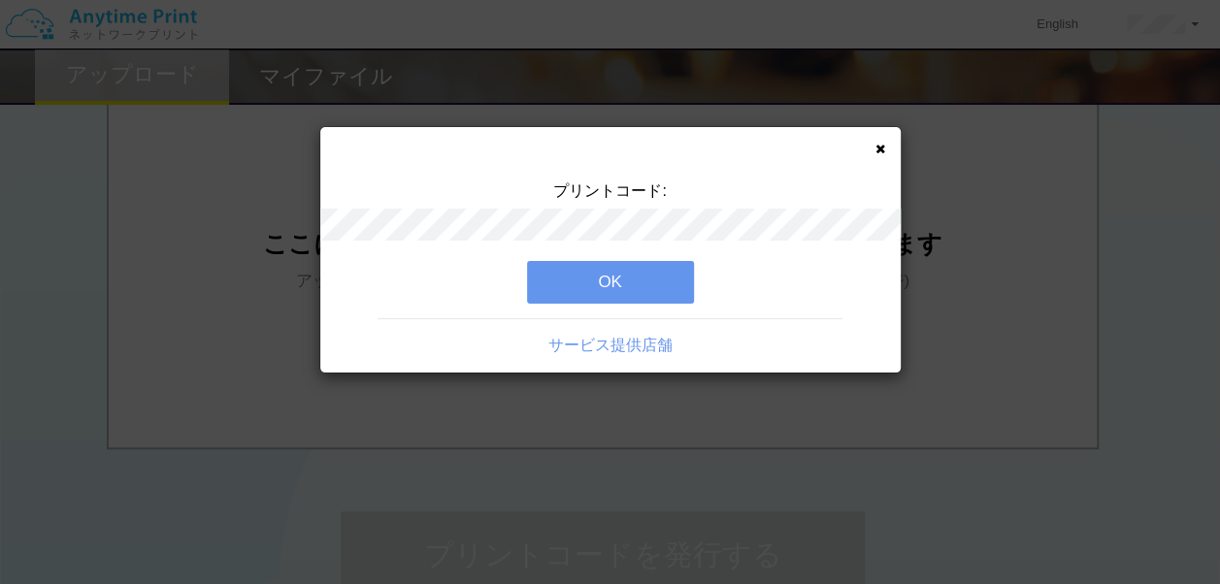
scroll to position [0, 0]
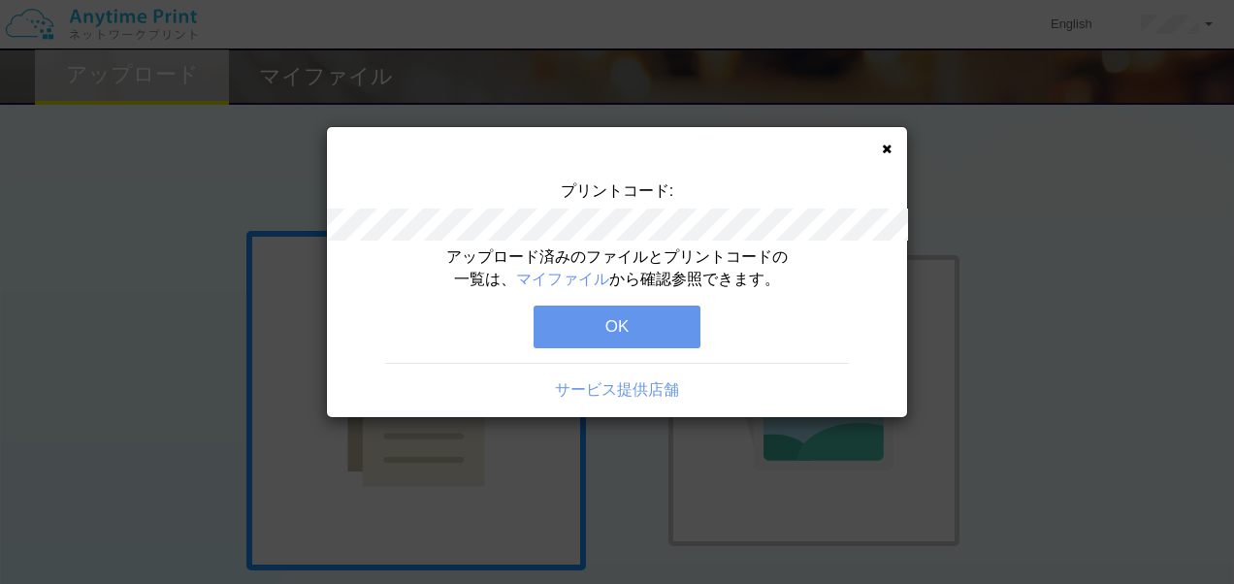
click at [605, 331] on button "OK" at bounding box center [617, 327] width 167 height 43
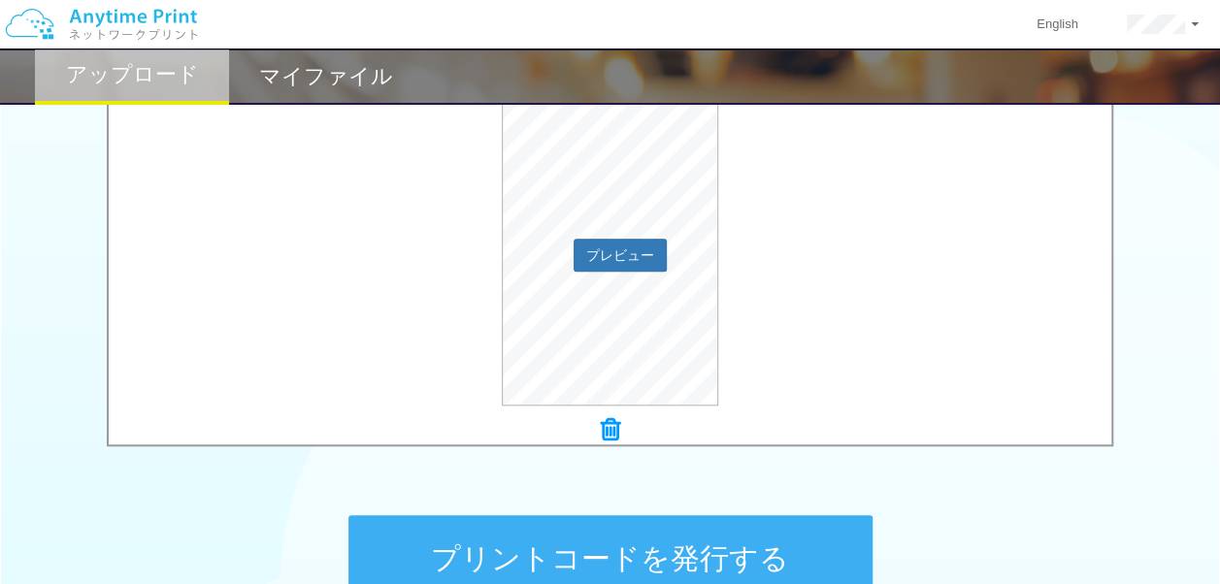
scroll to position [776, 0]
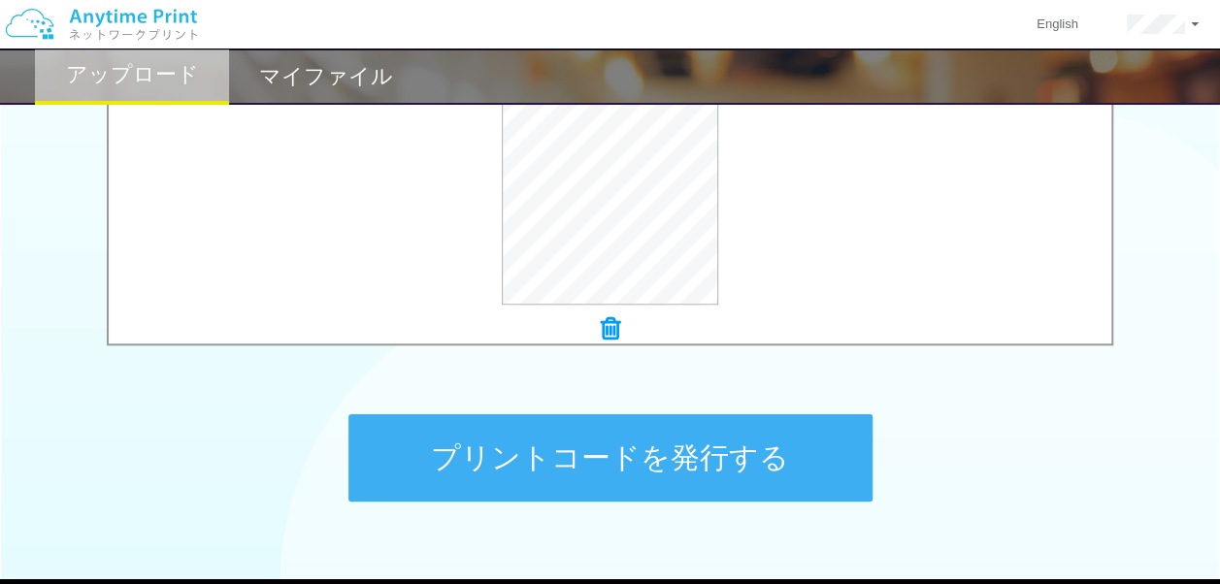
click at [741, 452] on button "プリントコードを発行する" at bounding box center [610, 457] width 524 height 87
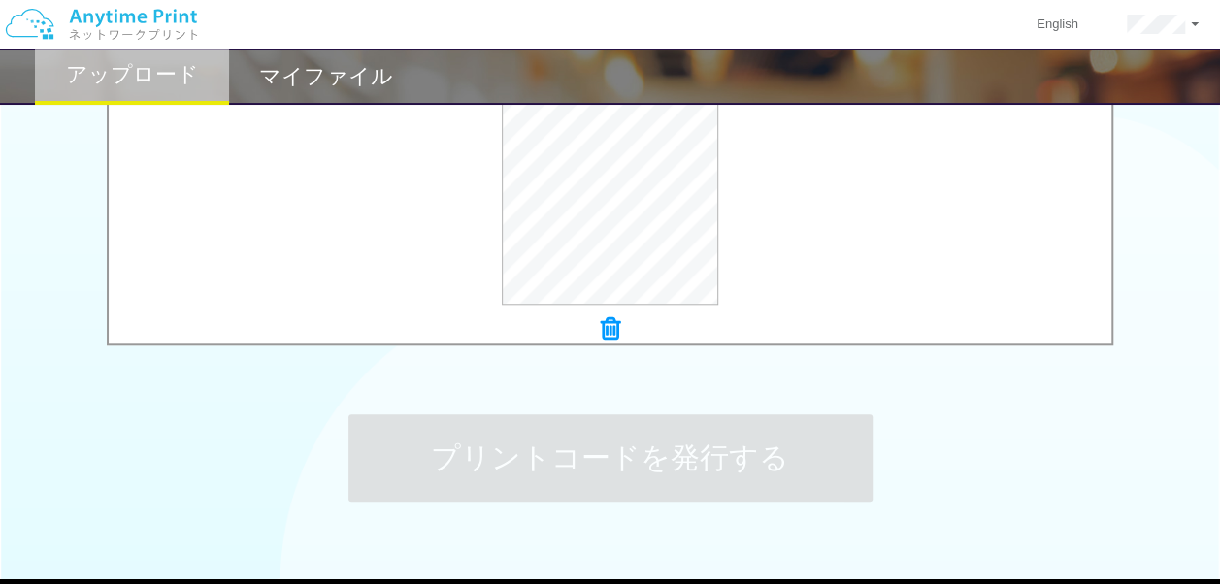
scroll to position [0, 0]
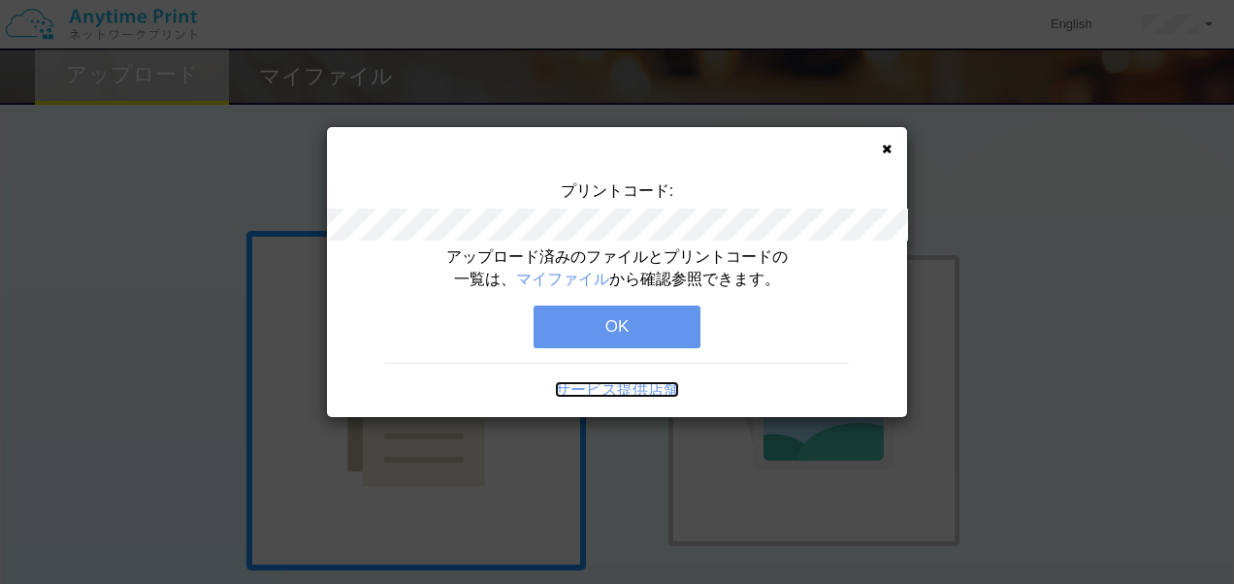
click at [608, 390] on link "サービス提供店舗" at bounding box center [617, 389] width 124 height 16
click at [605, 338] on button "OK" at bounding box center [617, 327] width 167 height 43
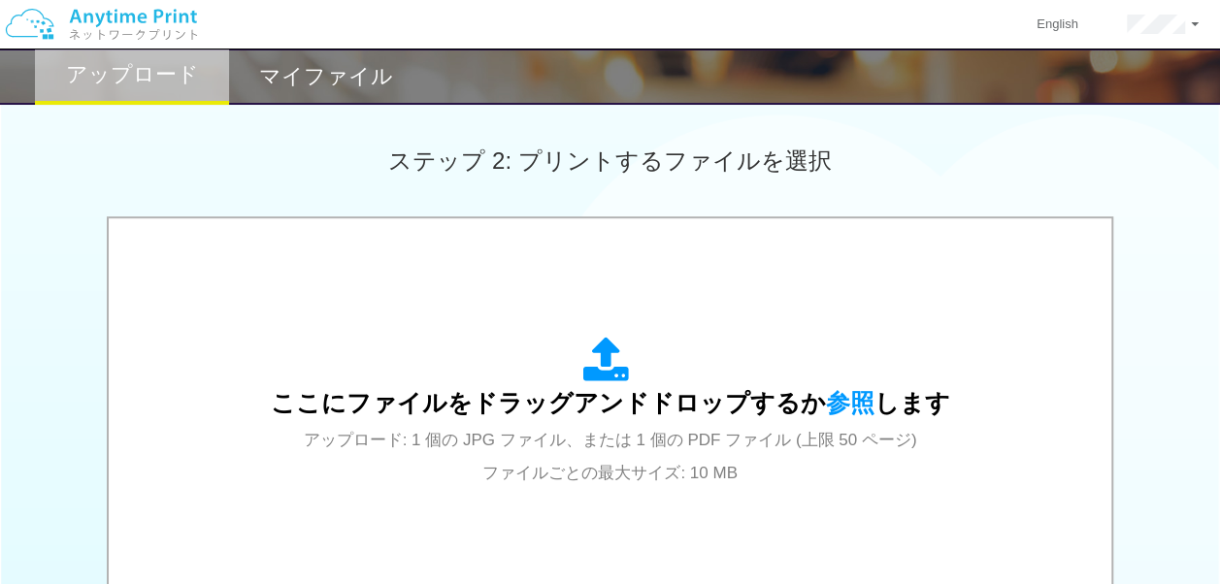
scroll to position [679, 0]
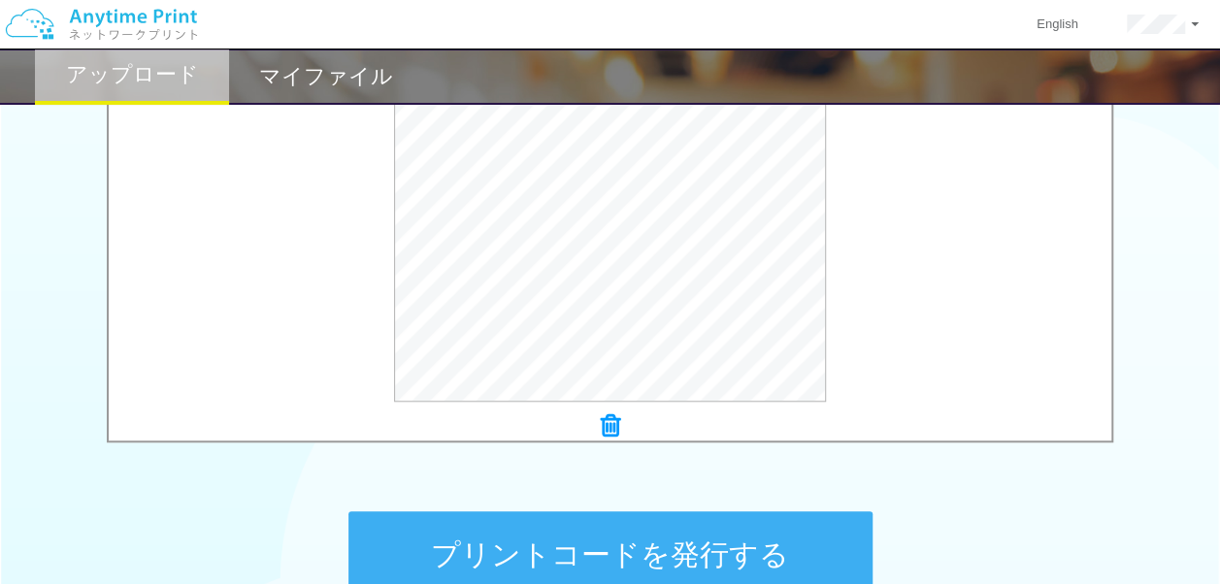
click at [638, 549] on button "プリントコードを発行する" at bounding box center [610, 554] width 524 height 87
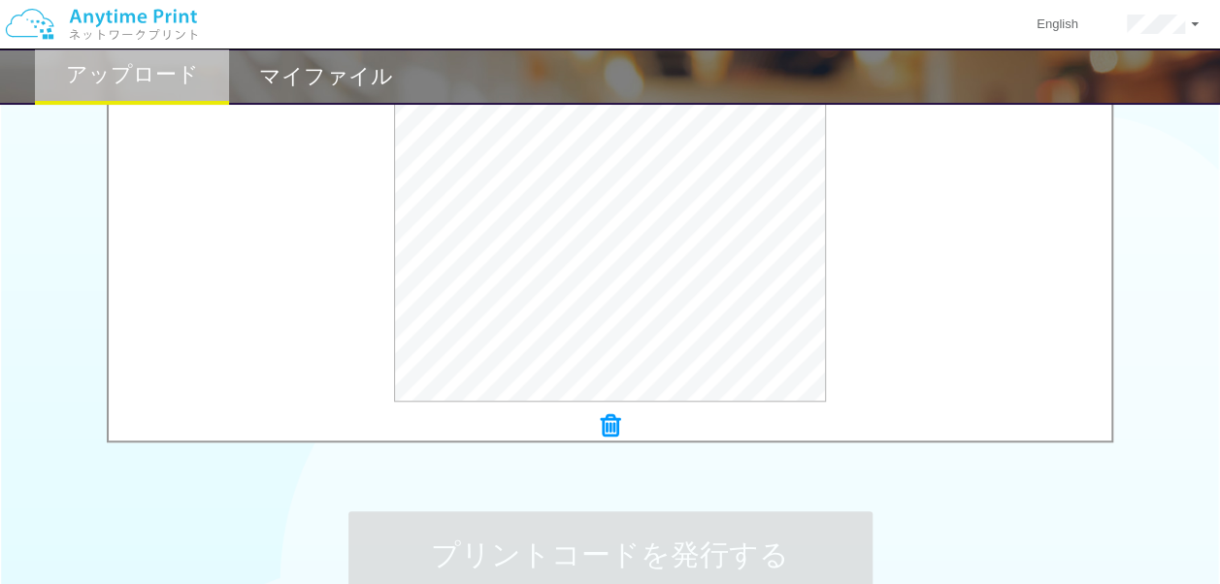
scroll to position [0, 0]
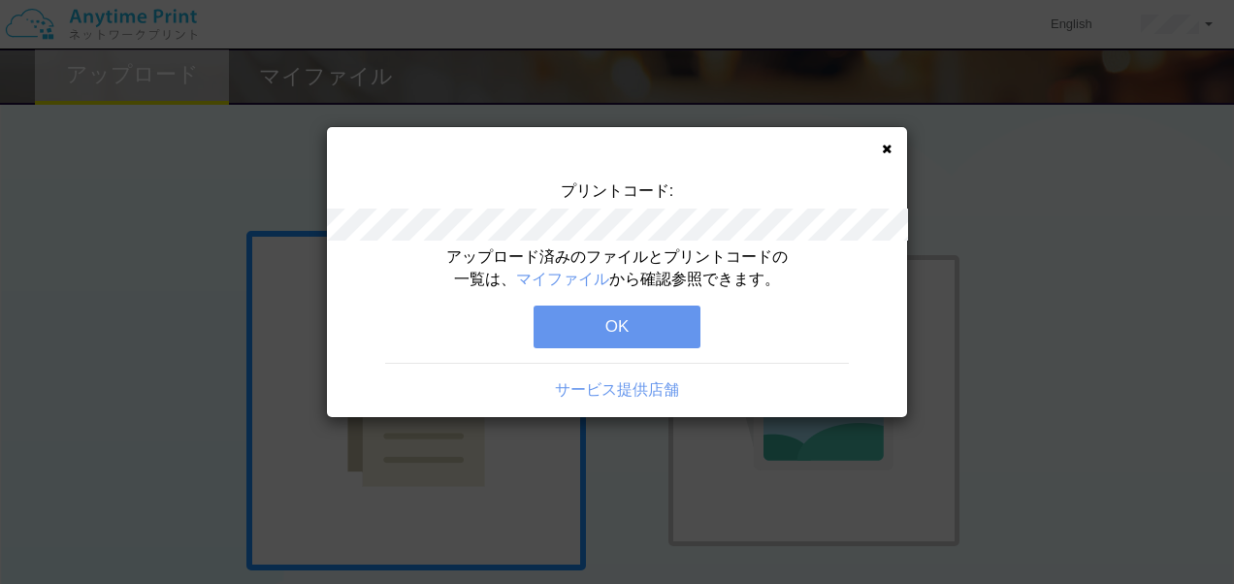
click at [593, 339] on button "OK" at bounding box center [617, 327] width 167 height 43
